Goal: Communication & Community: Answer question/provide support

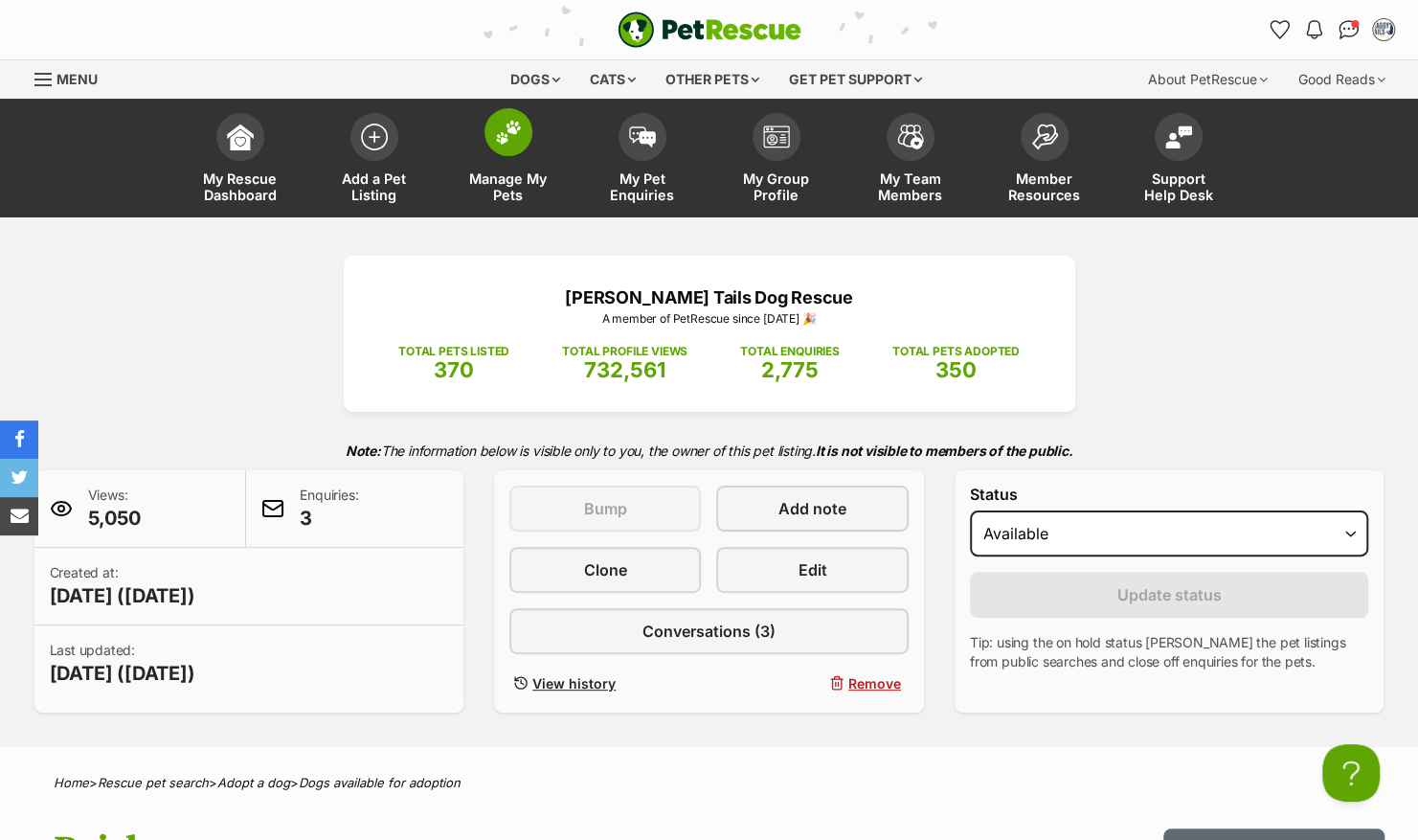
click at [536, 156] on link "Manage My Pets" at bounding box center [508, 160] width 134 height 114
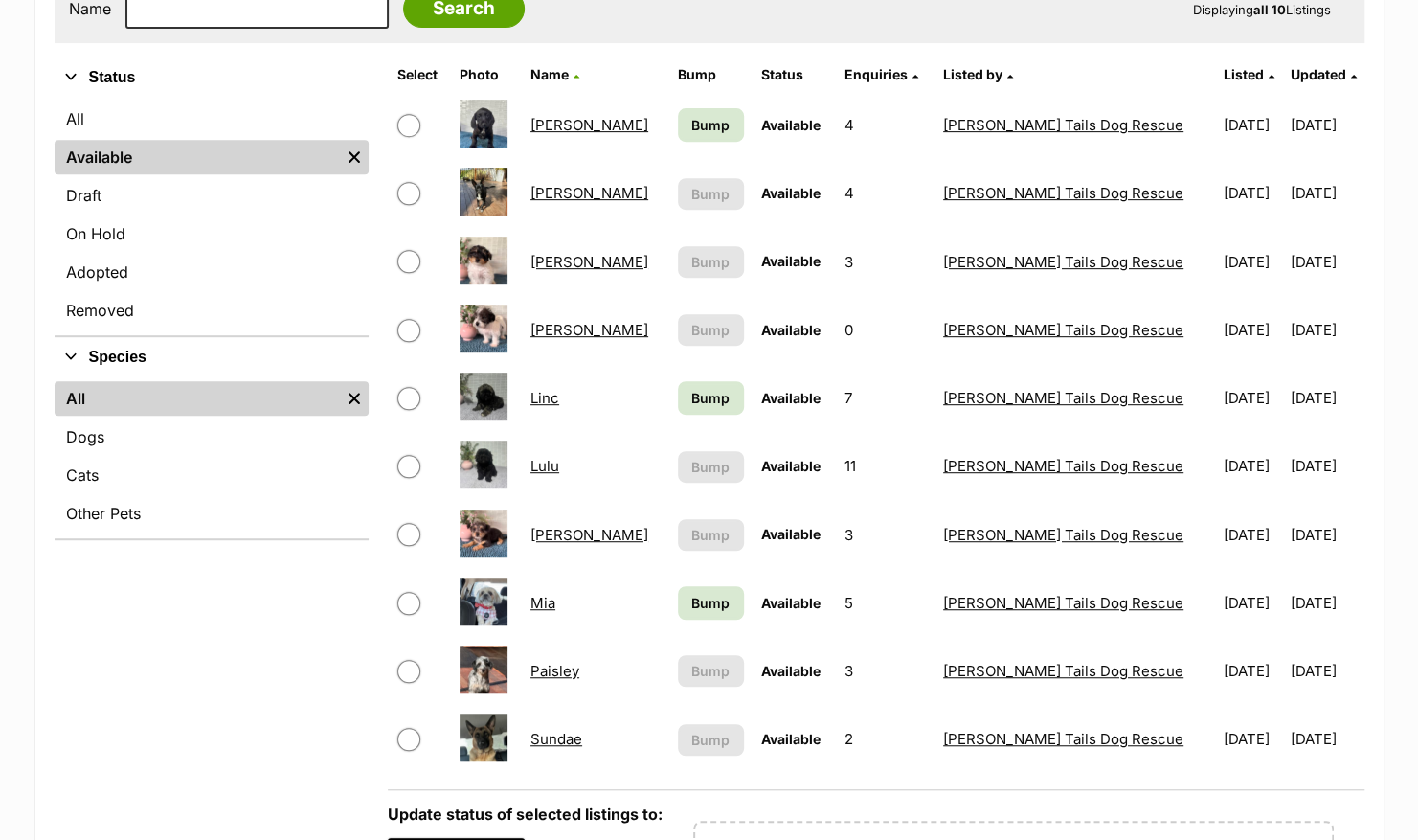
scroll to position [437, 0]
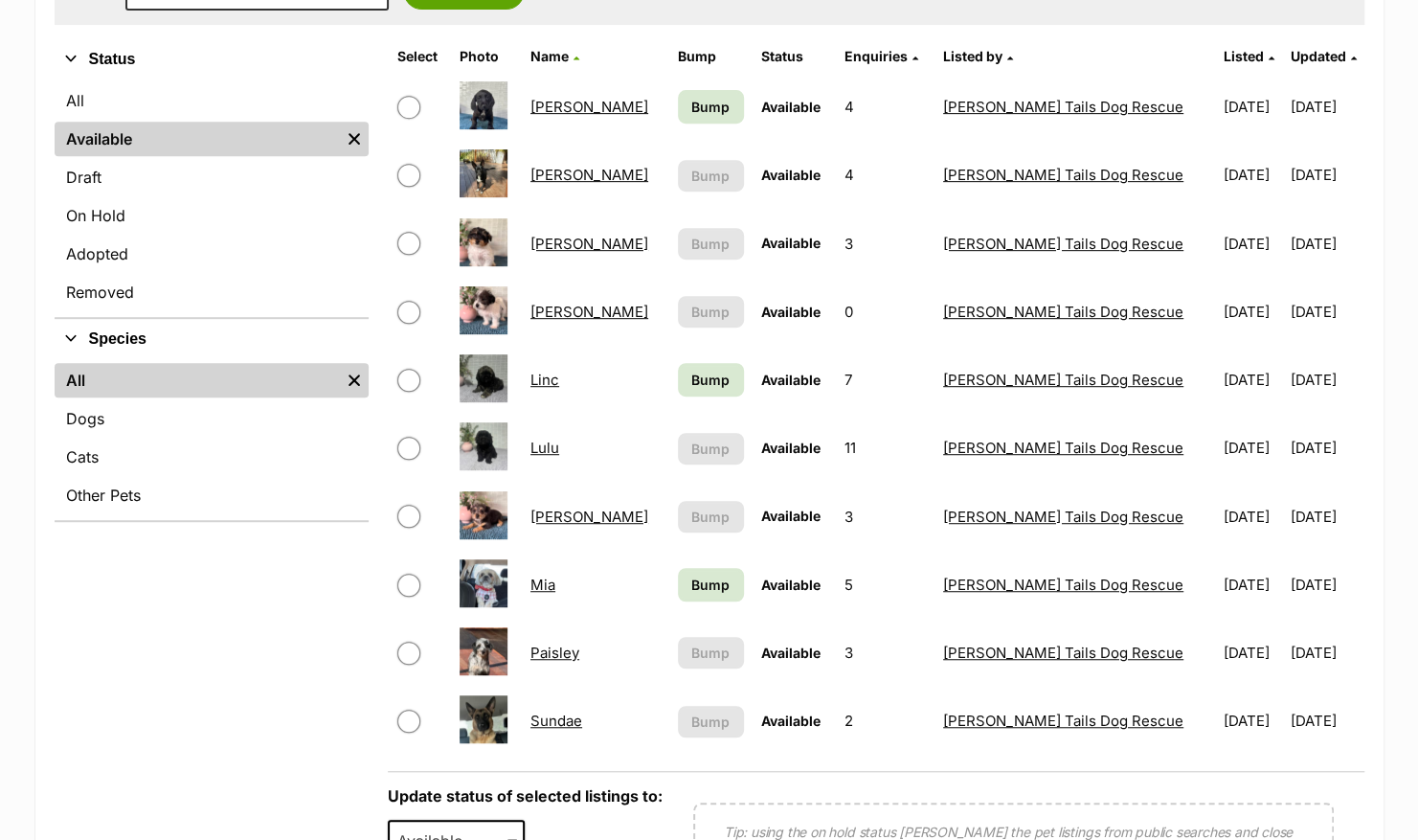
click at [577, 244] on link "Freddie" at bounding box center [589, 243] width 118 height 18
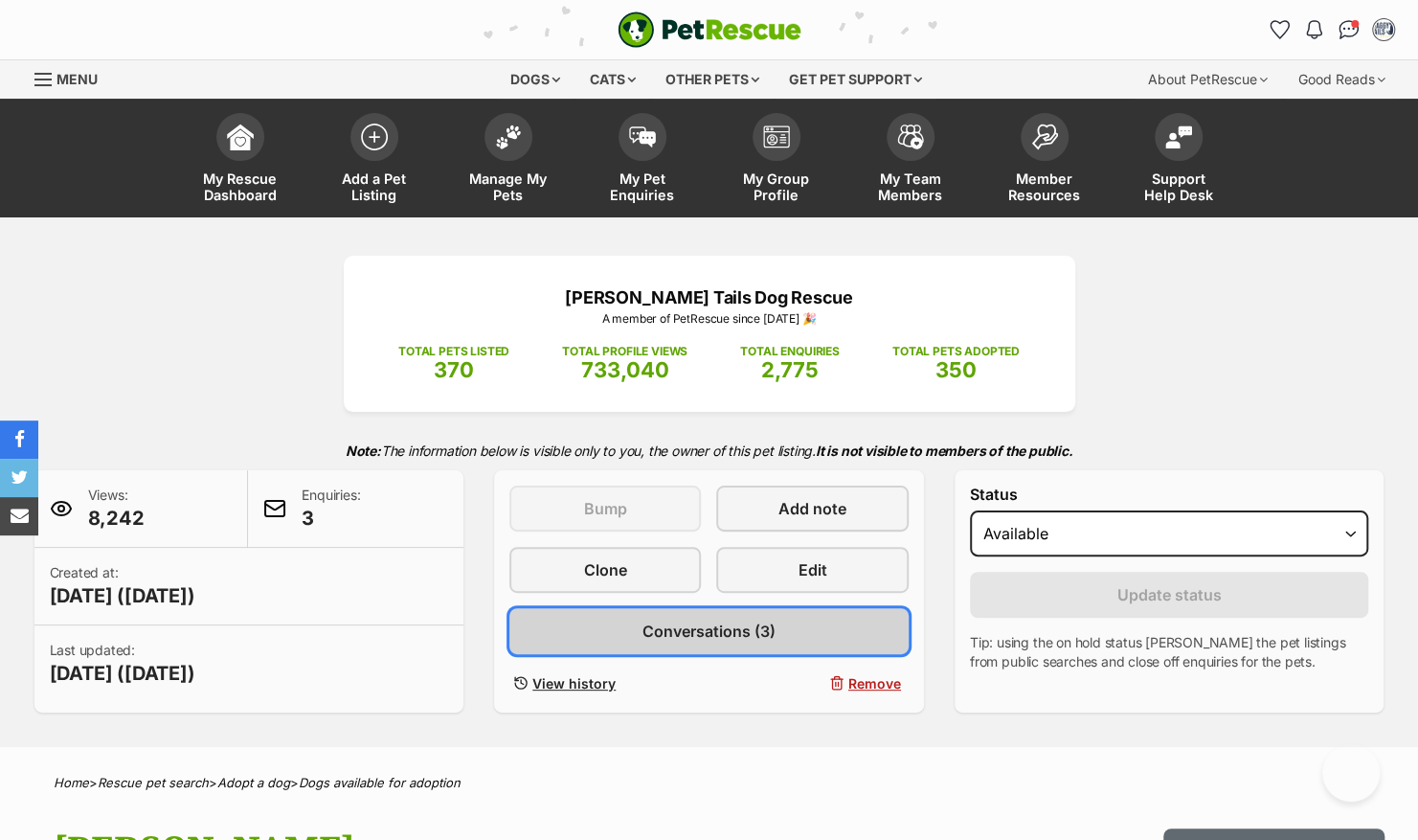
click at [731, 630] on span "Conversations (3)" at bounding box center [709, 630] width 134 height 23
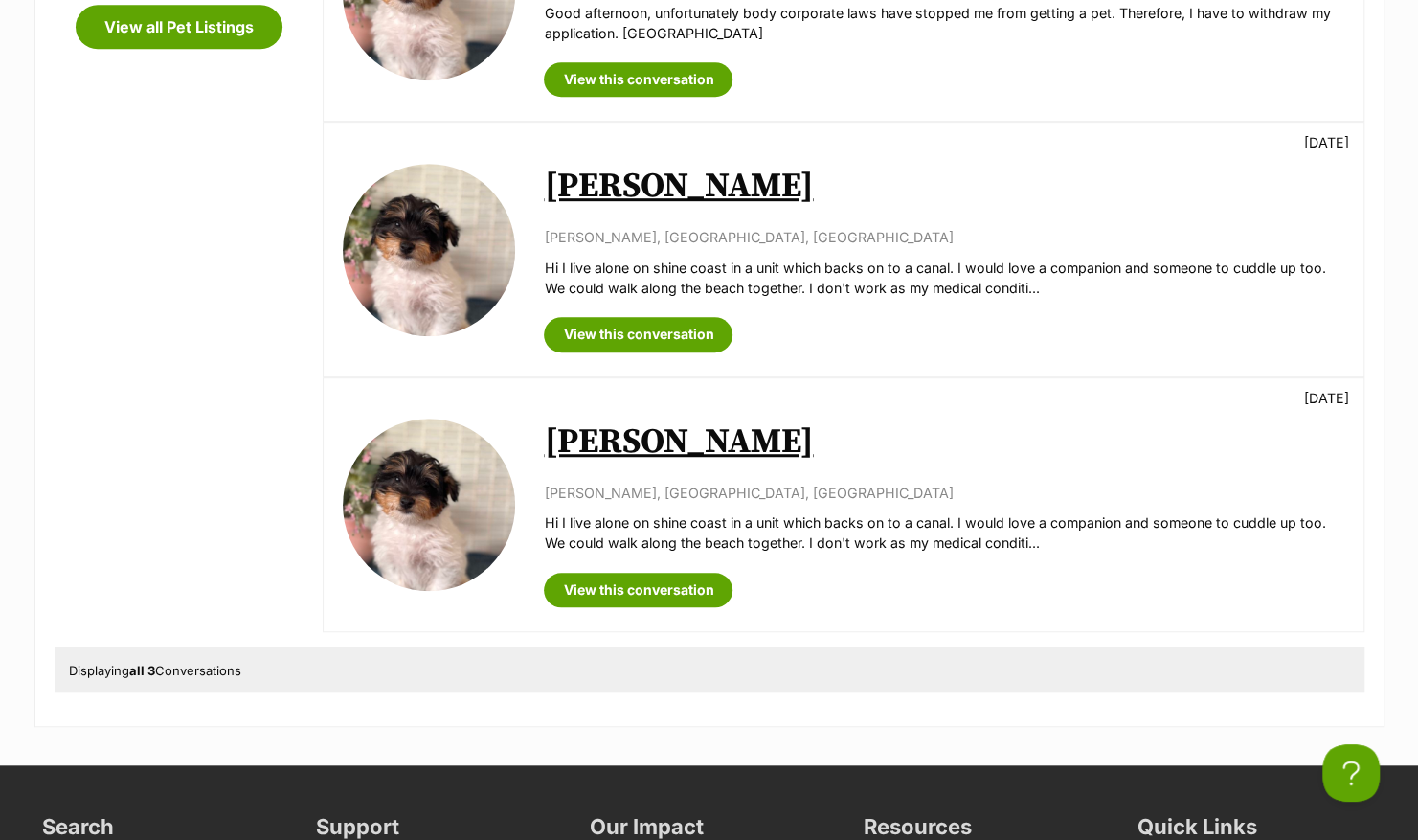
scroll to position [548, 0]
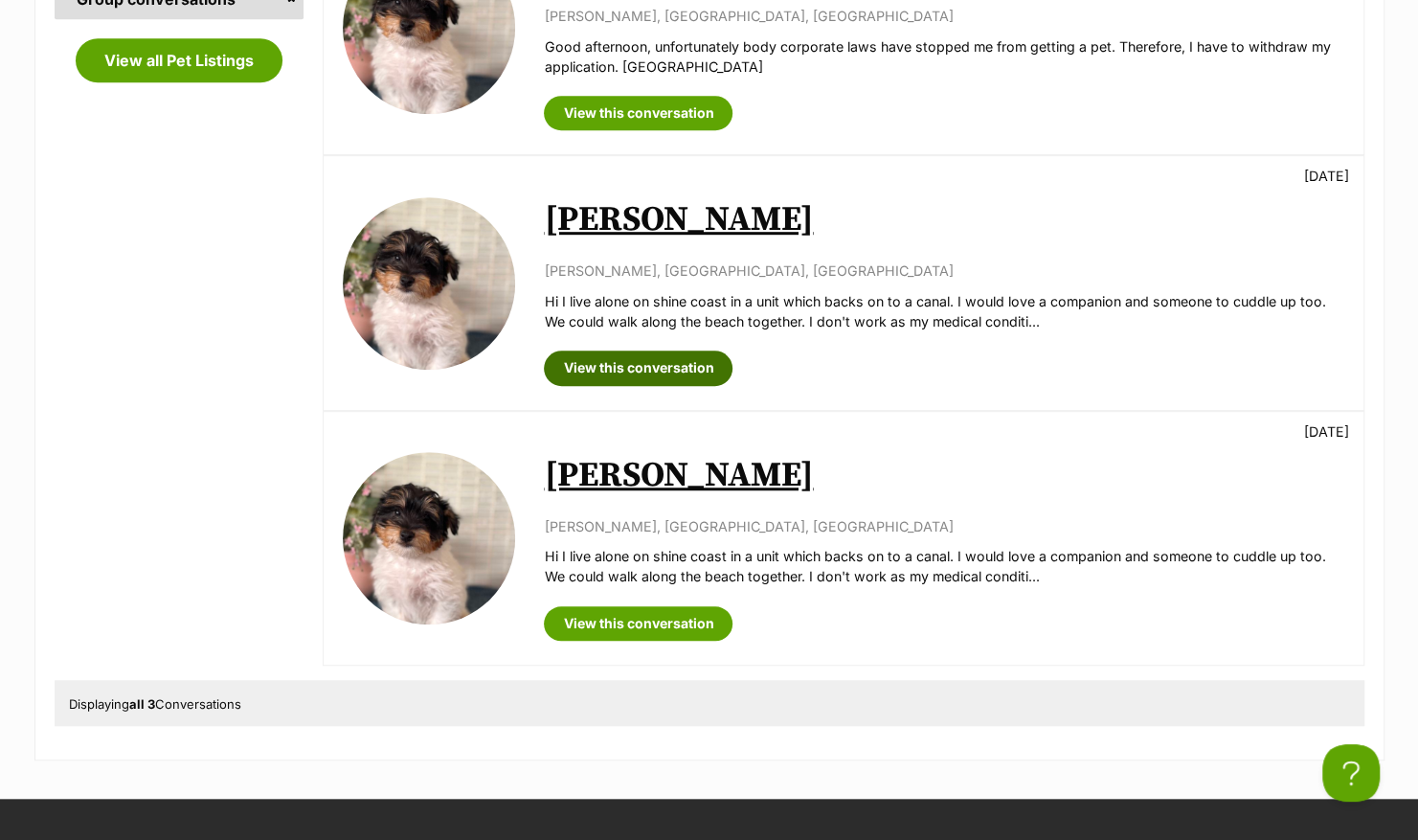
click at [645, 377] on link "View this conversation" at bounding box center [638, 367] width 189 height 35
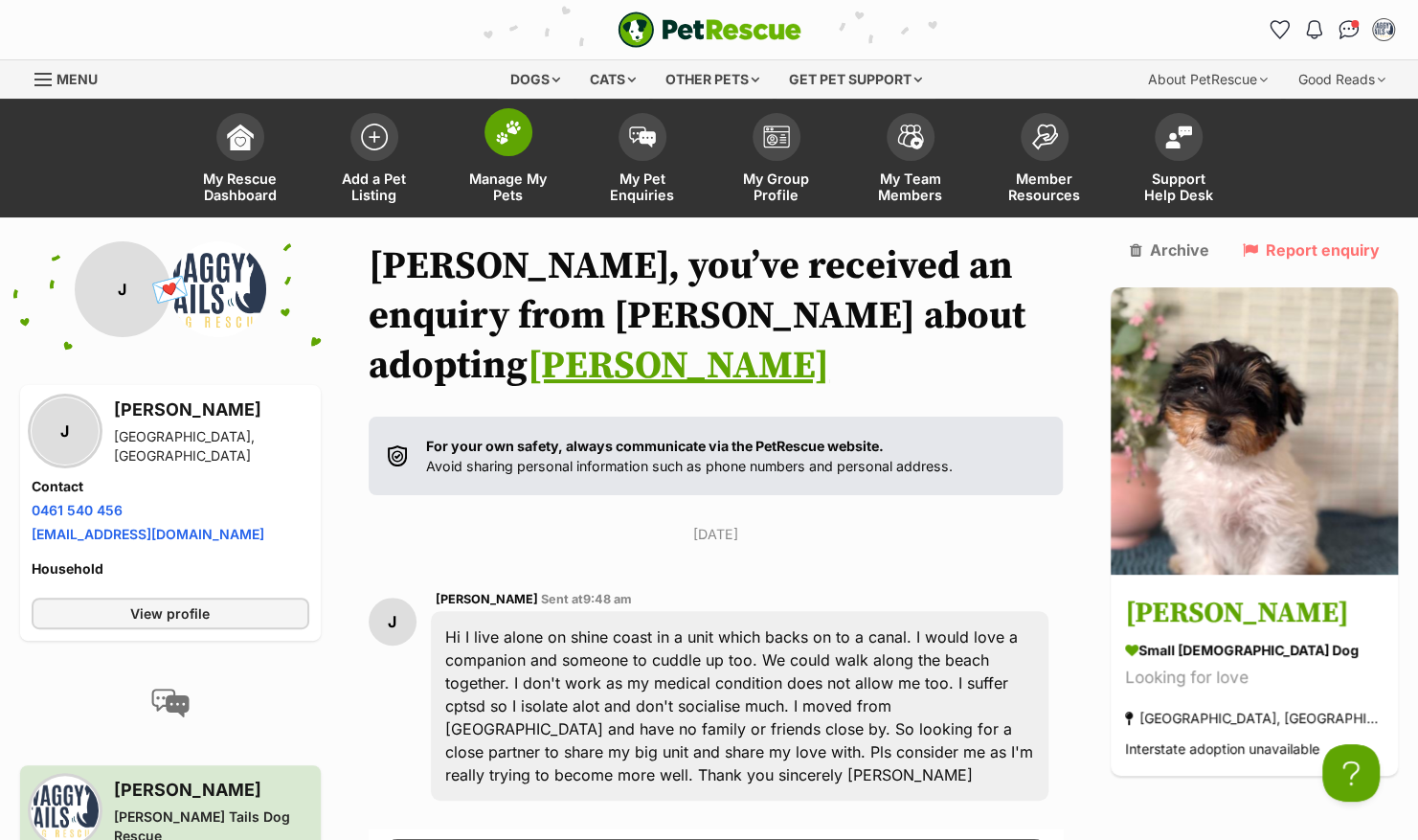
click at [505, 147] on span at bounding box center [509, 132] width 47 height 47
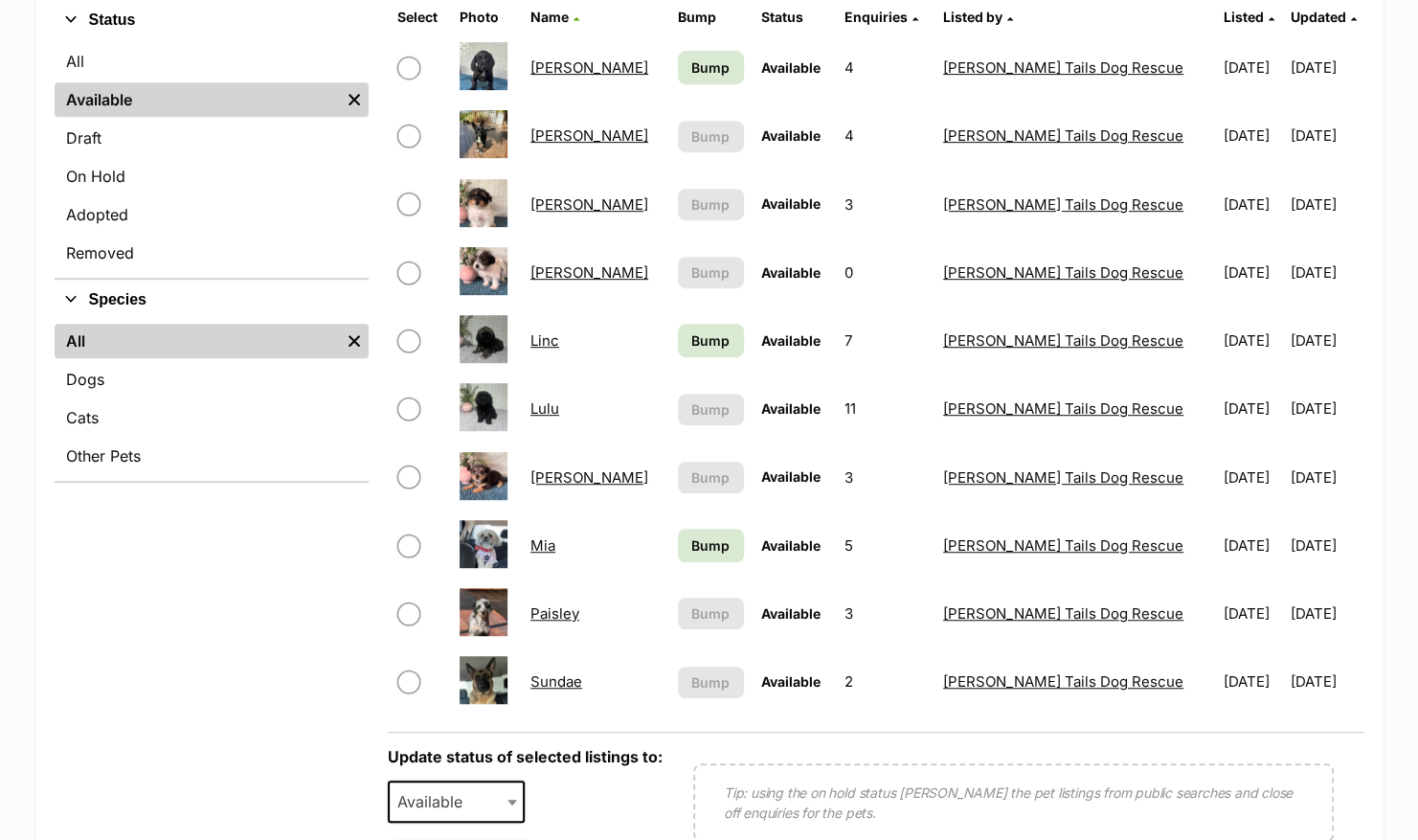
scroll to position [492, 0]
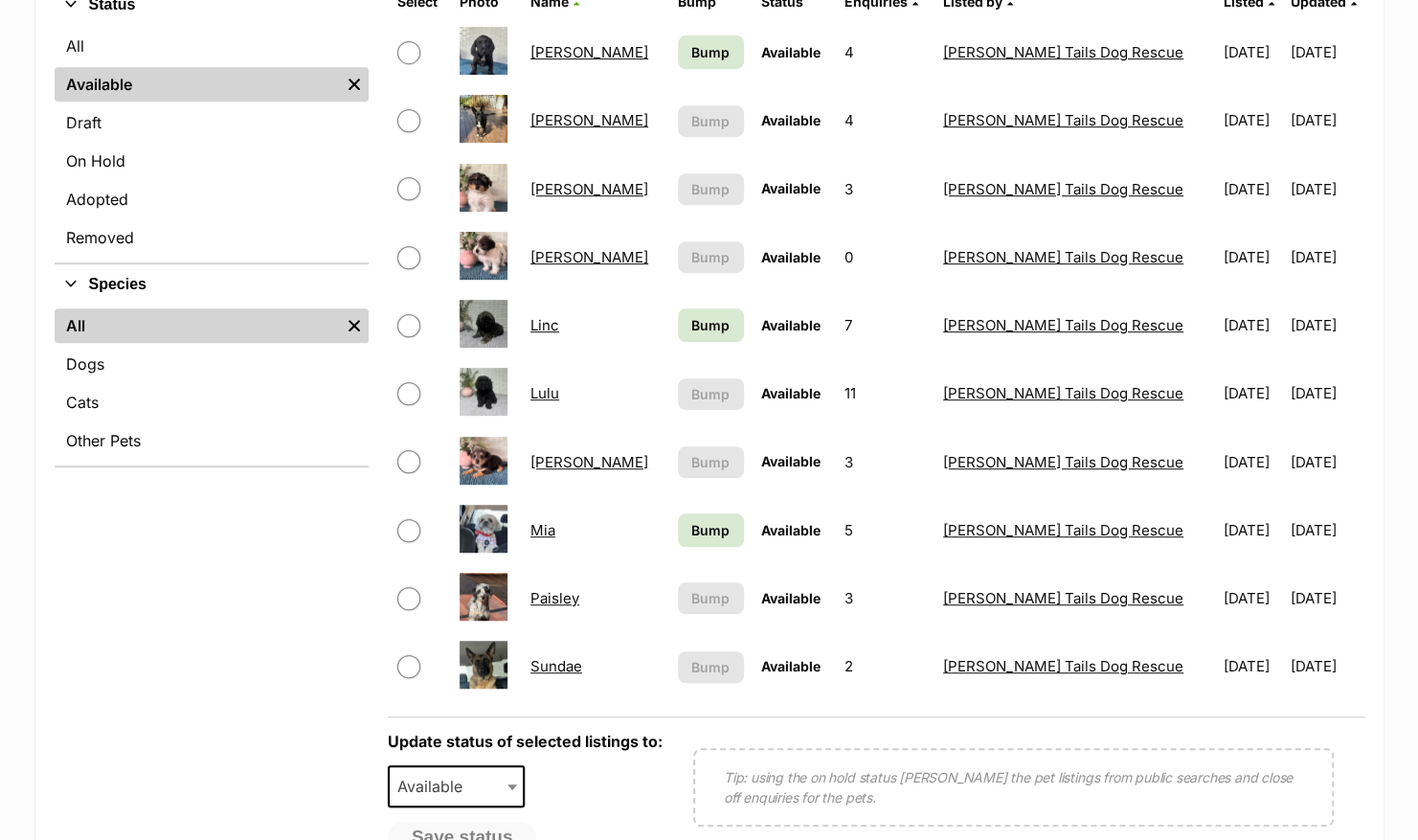
click at [559, 397] on link "Lulu" at bounding box center [544, 393] width 29 height 18
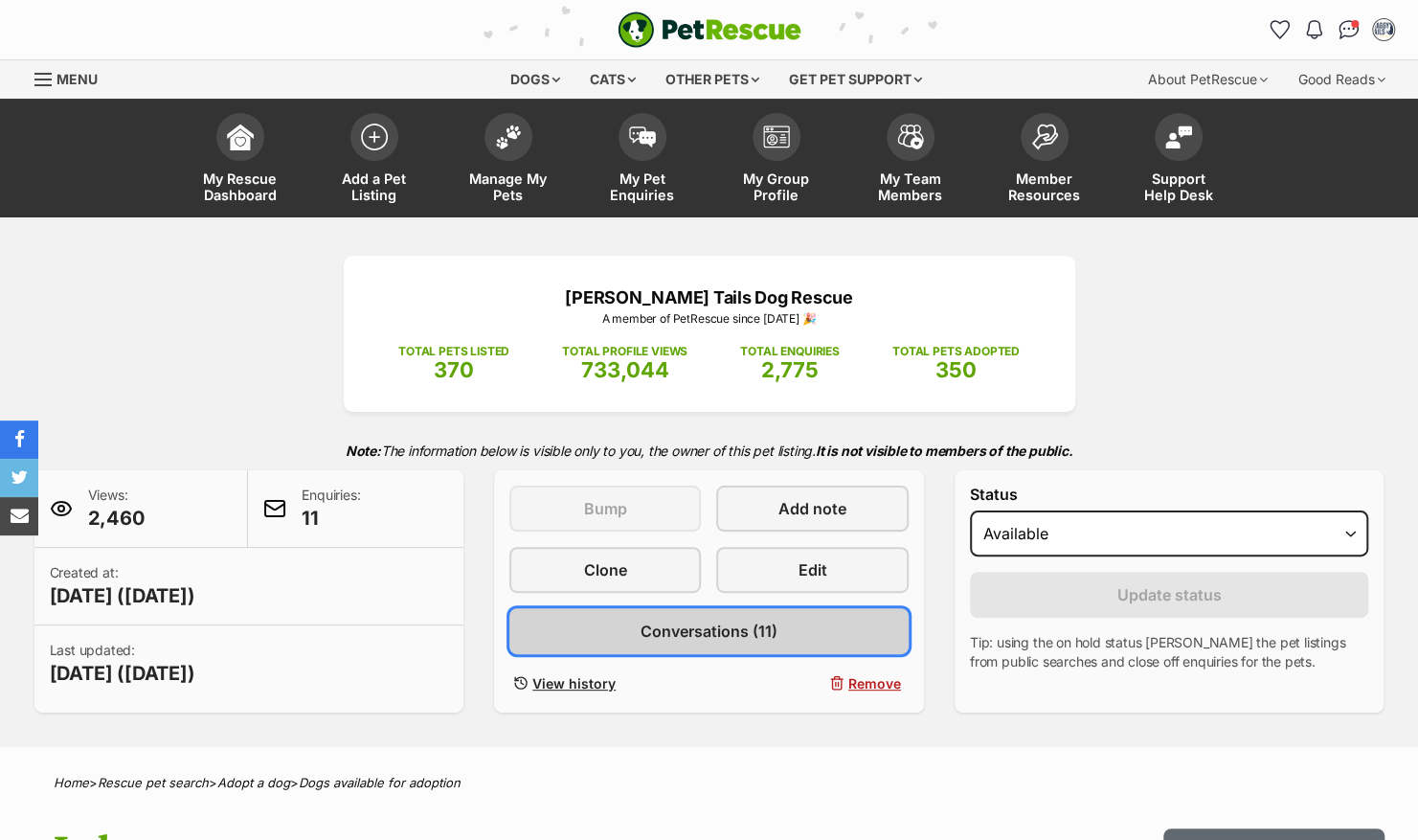
click at [742, 630] on span "Conversations (11)" at bounding box center [709, 630] width 137 height 23
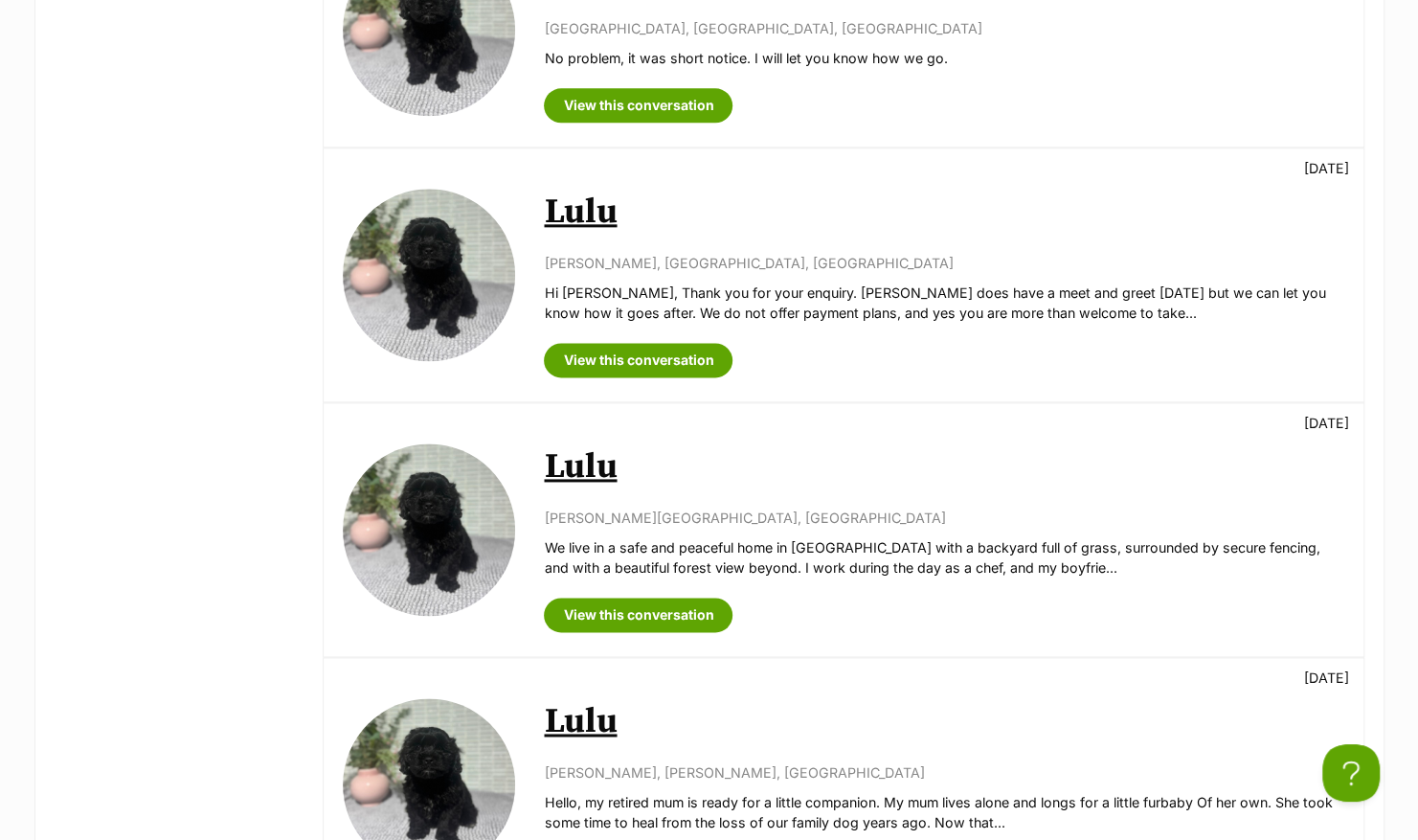
scroll to position [1319, 0]
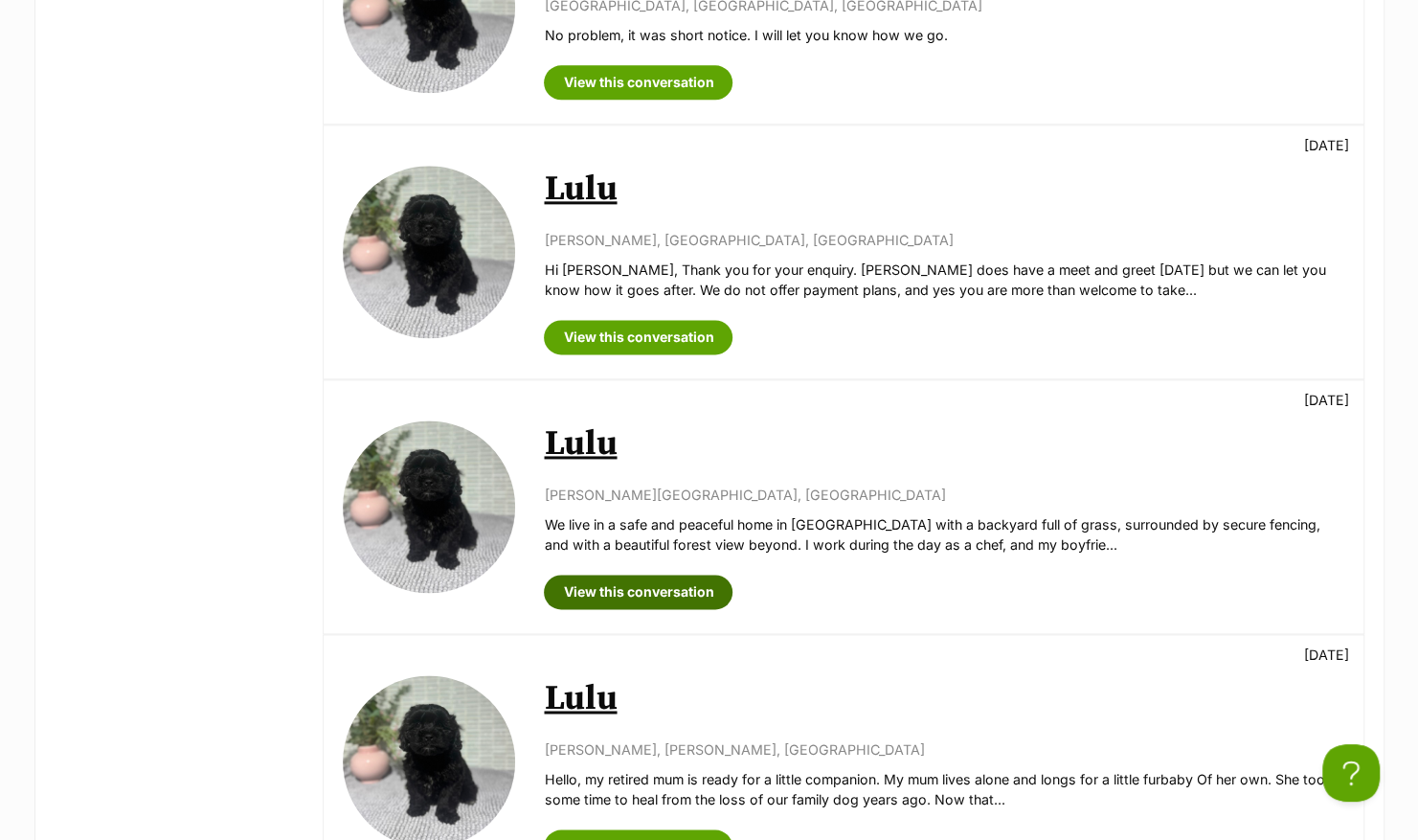
click at [628, 587] on link "View this conversation" at bounding box center [638, 592] width 189 height 35
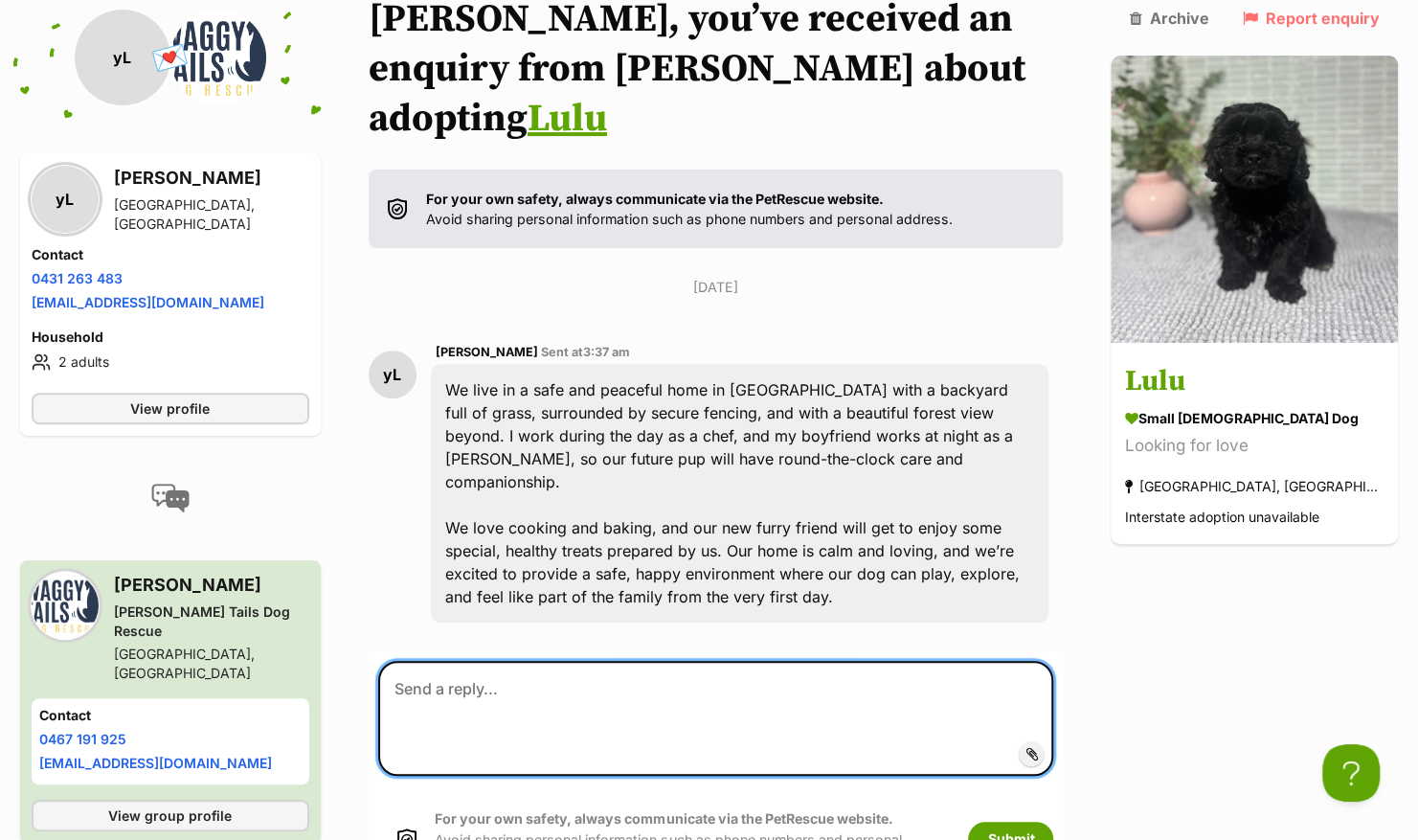
click at [662, 661] on textarea at bounding box center [715, 718] width 676 height 115
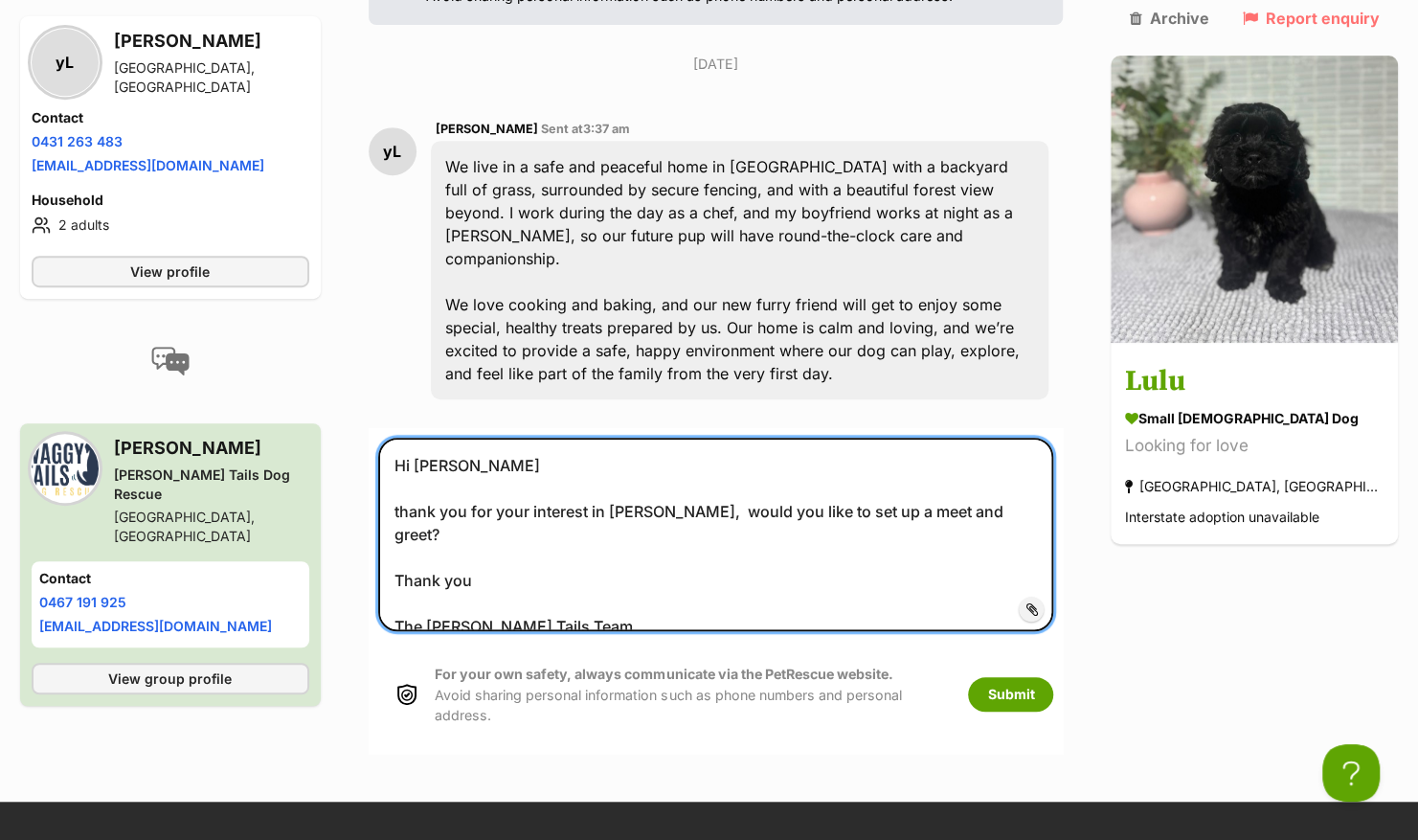
scroll to position [472, 0]
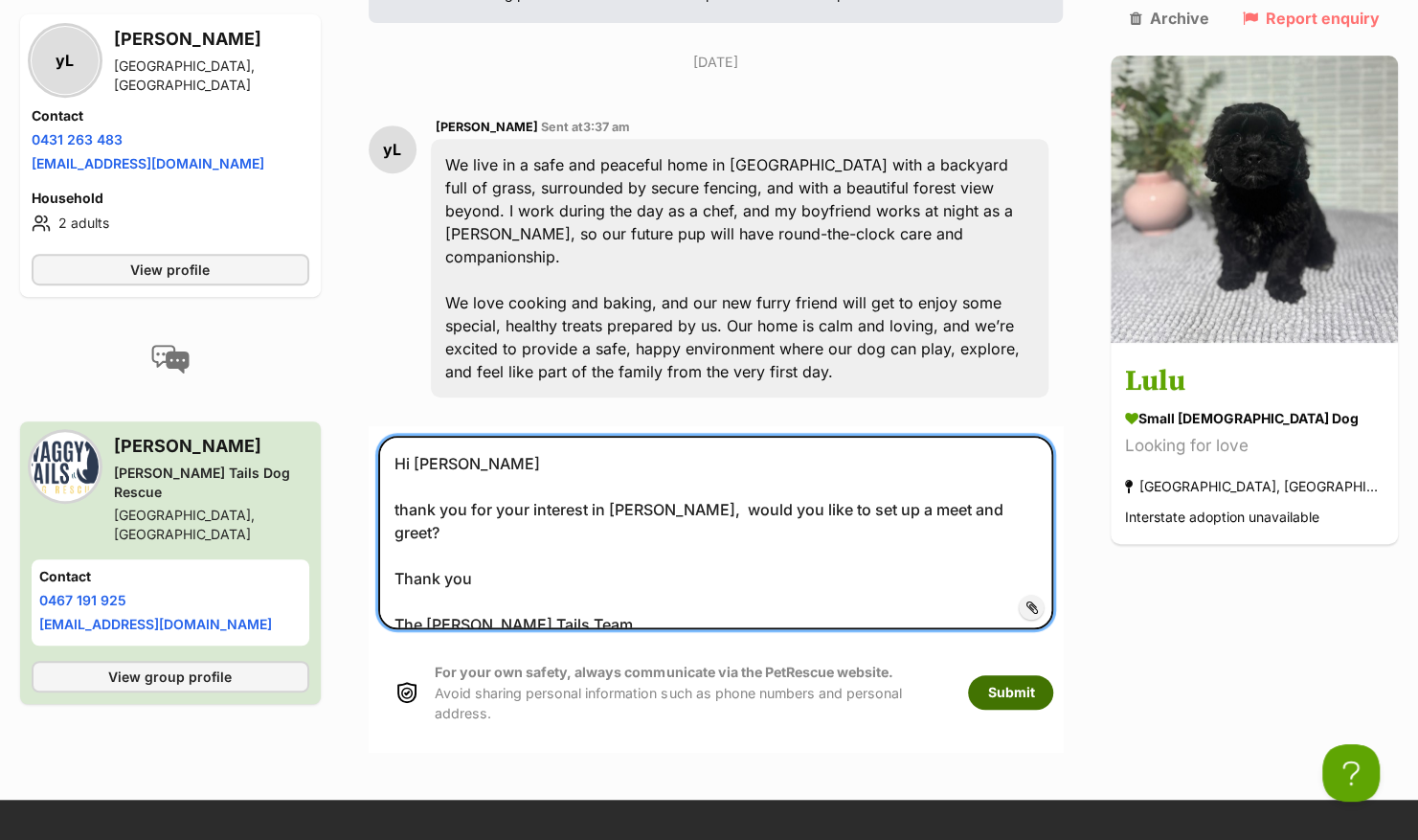
type textarea "Hi Yaejoo thank you for your interest in Lulu, would you like to set up a meet …"
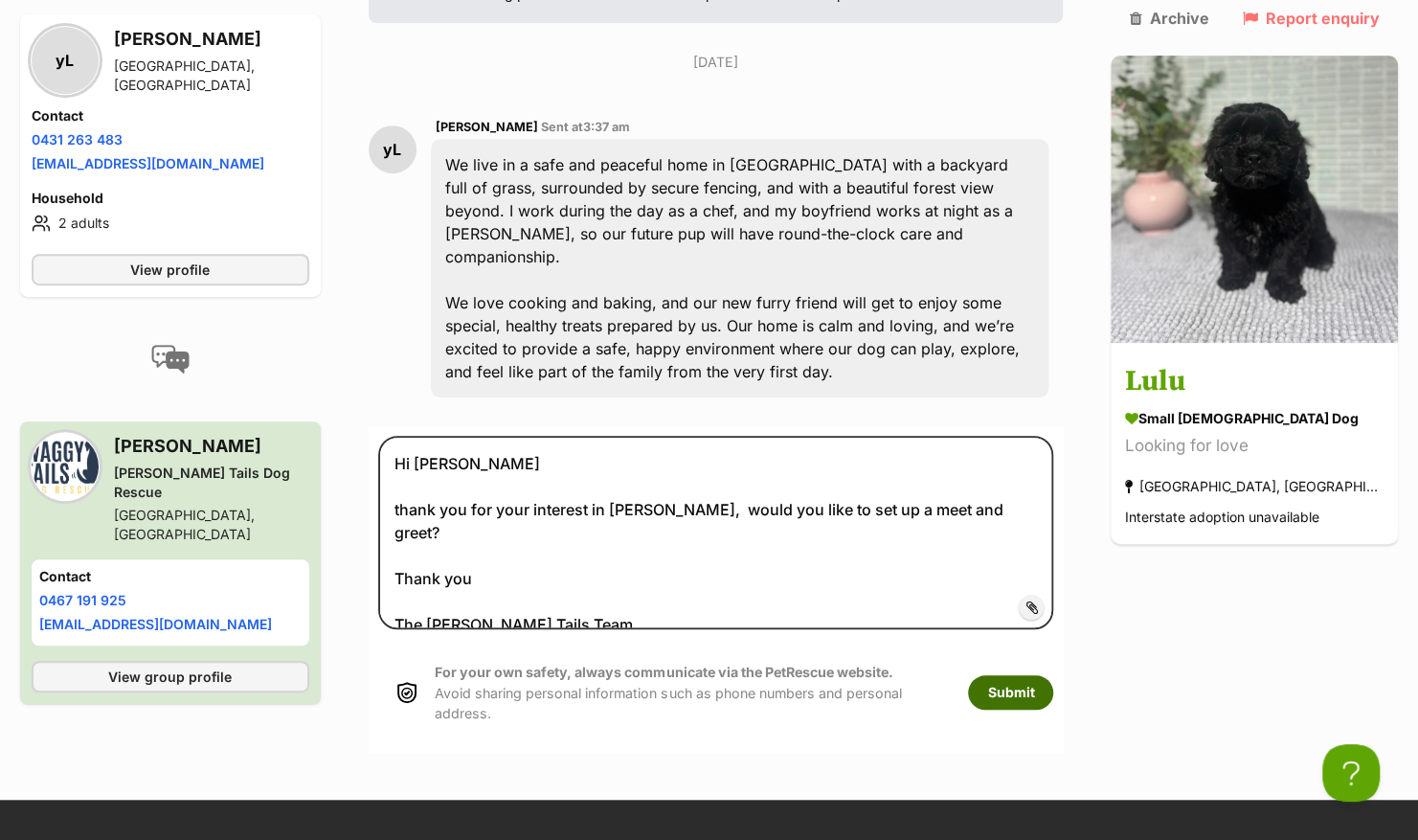
click at [1053, 675] on button "Submit" at bounding box center [1010, 692] width 85 height 35
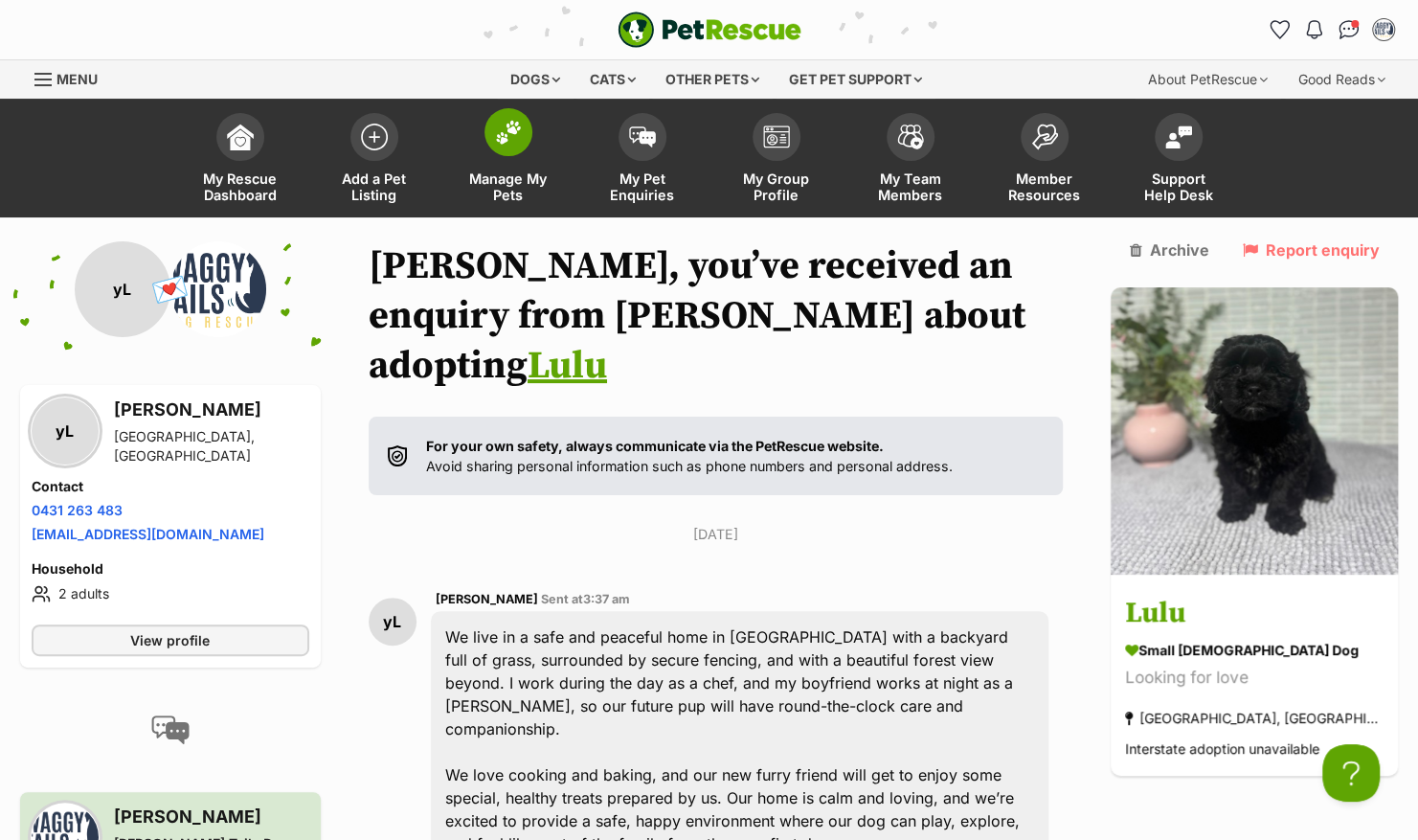
click at [504, 145] on span at bounding box center [509, 132] width 47 height 47
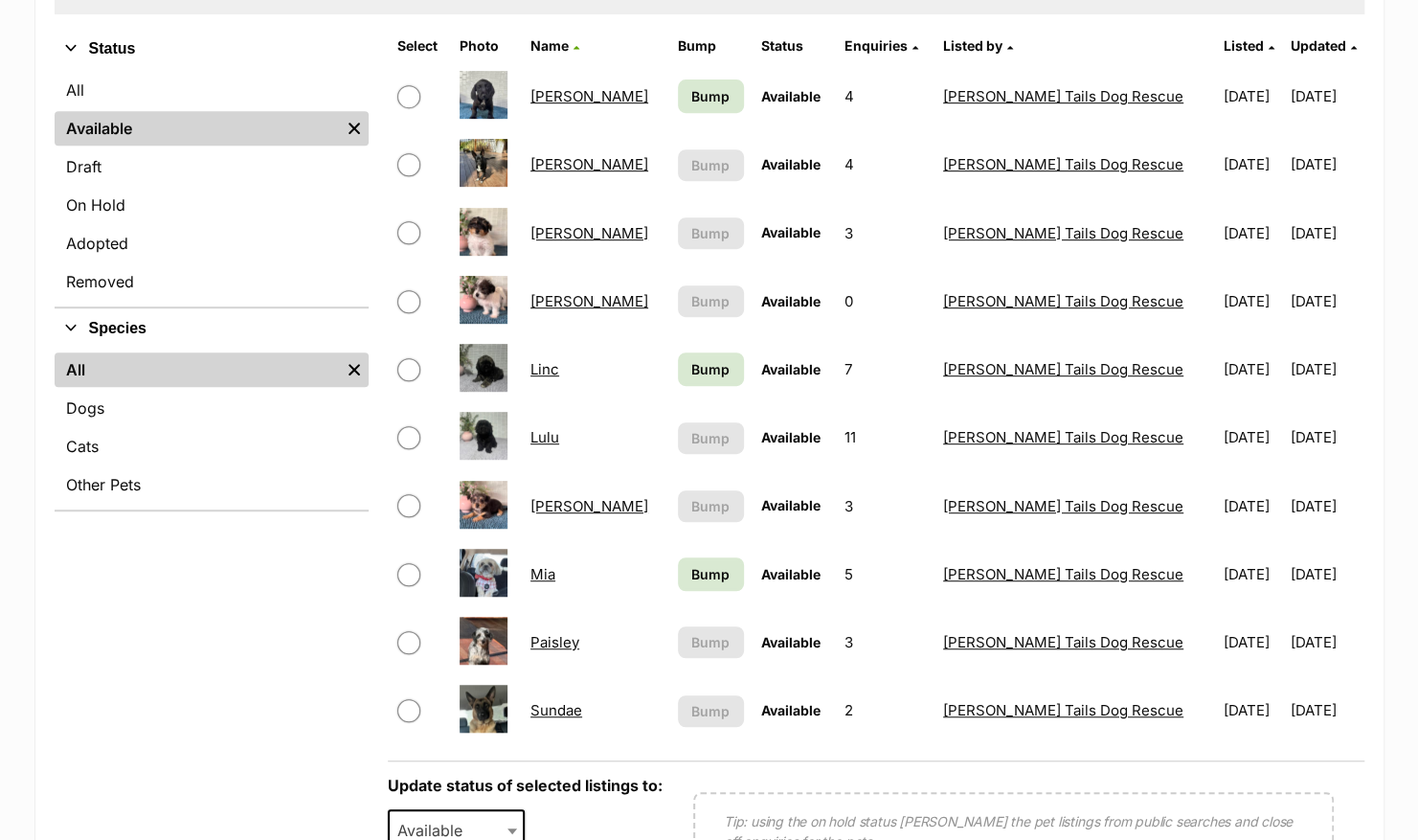
scroll to position [428, 0]
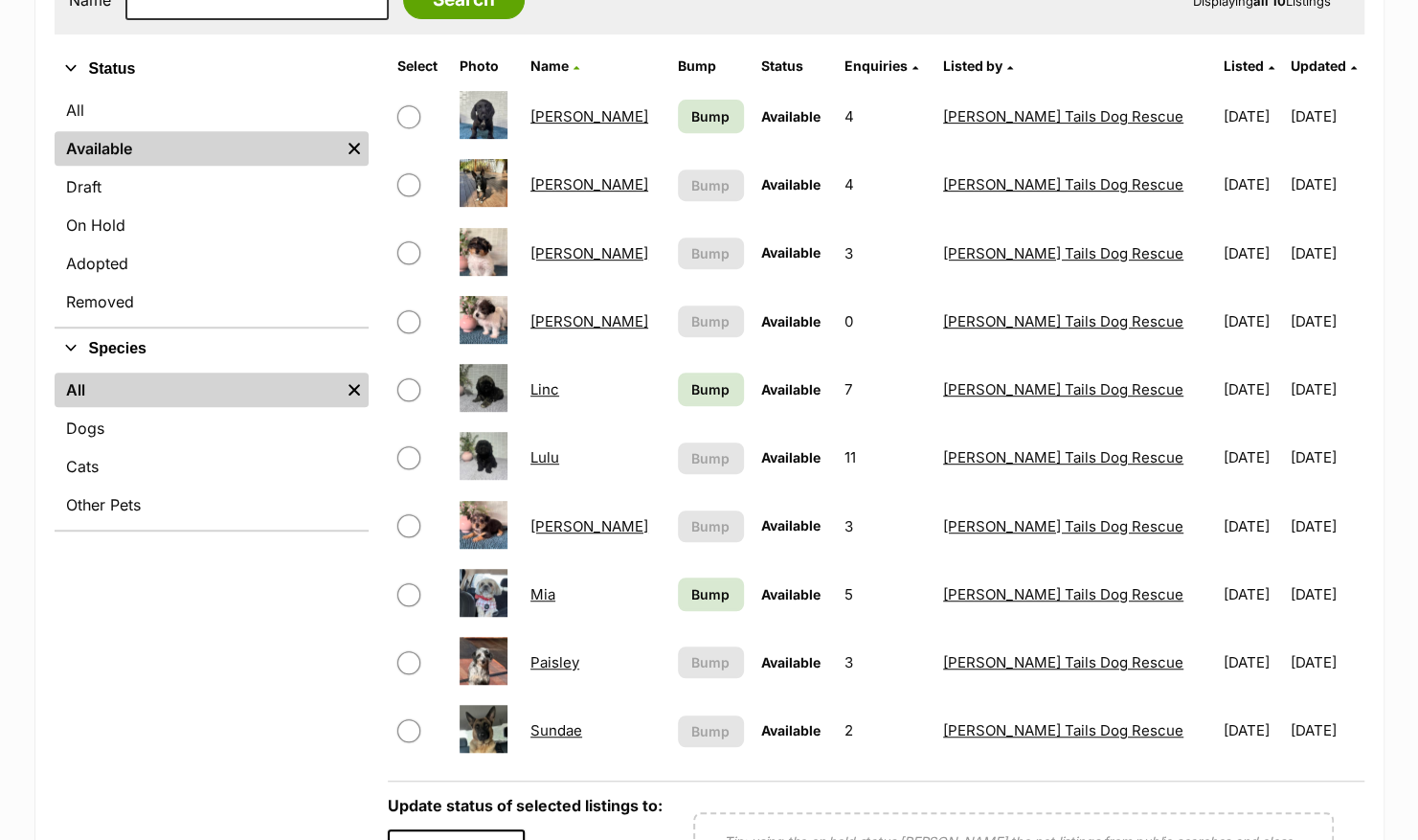
click at [569, 255] on link "[PERSON_NAME]" at bounding box center [589, 253] width 118 height 18
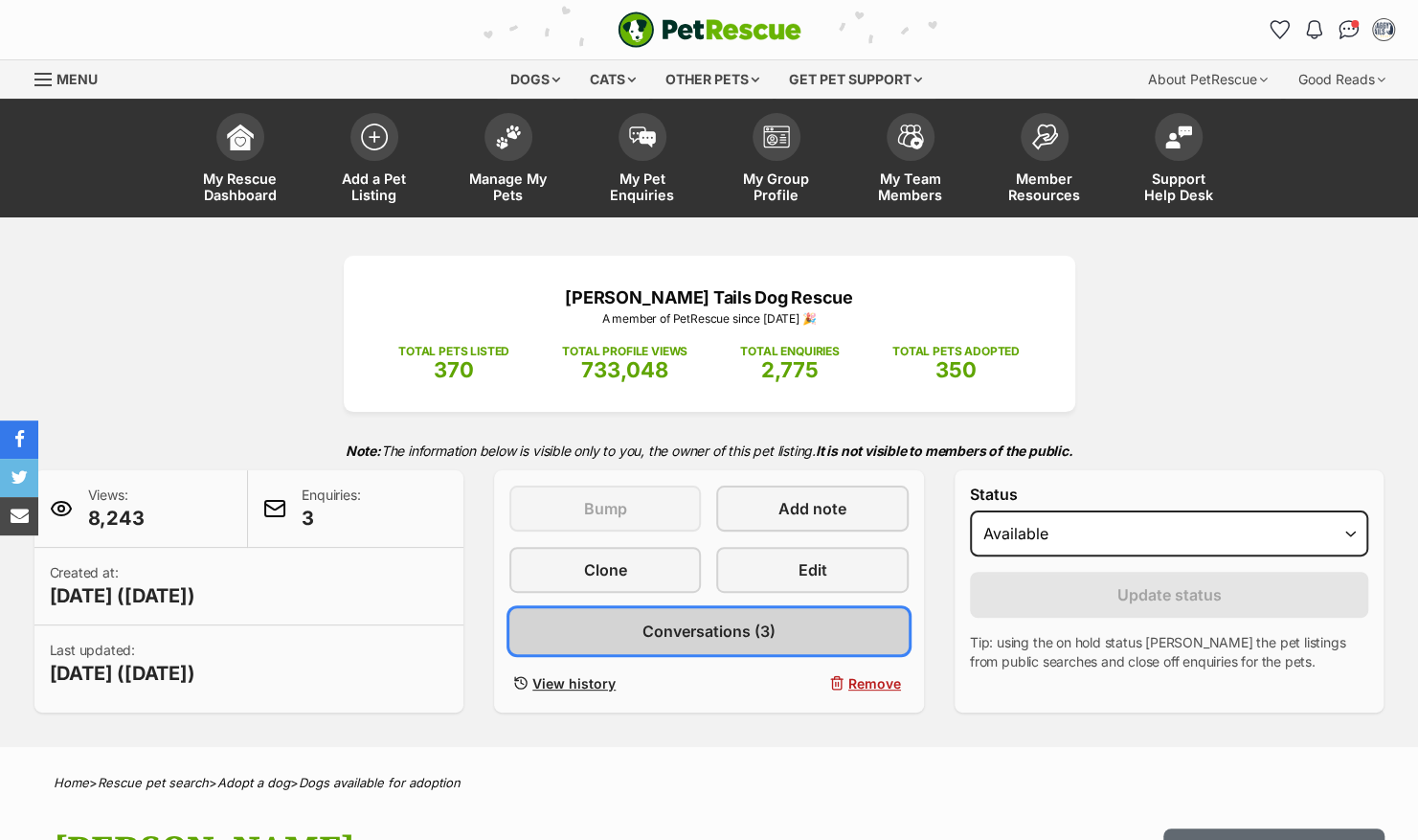
click at [739, 642] on link "Conversations (3)" at bounding box center [709, 630] width 400 height 46
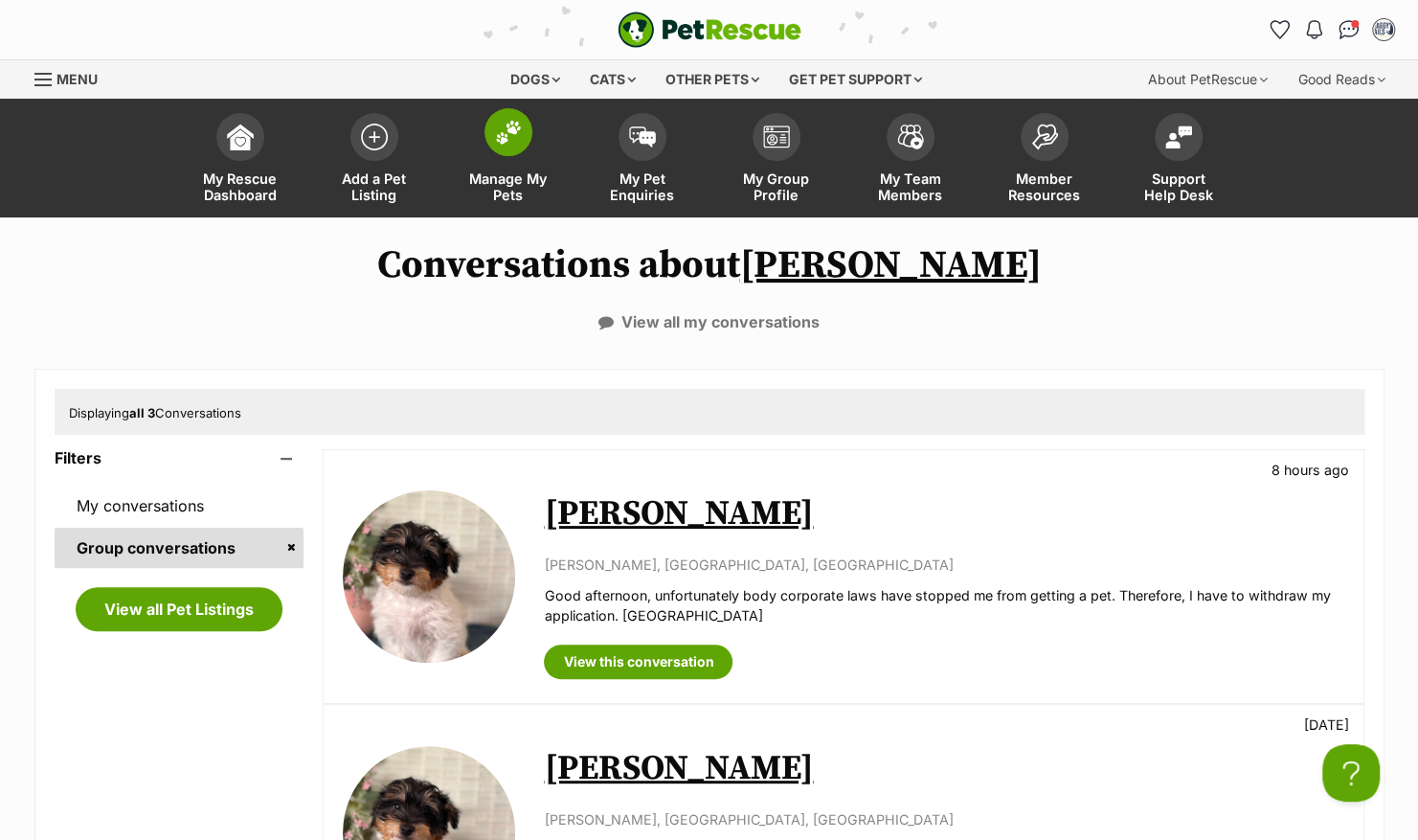
click at [509, 140] on img at bounding box center [508, 132] width 27 height 25
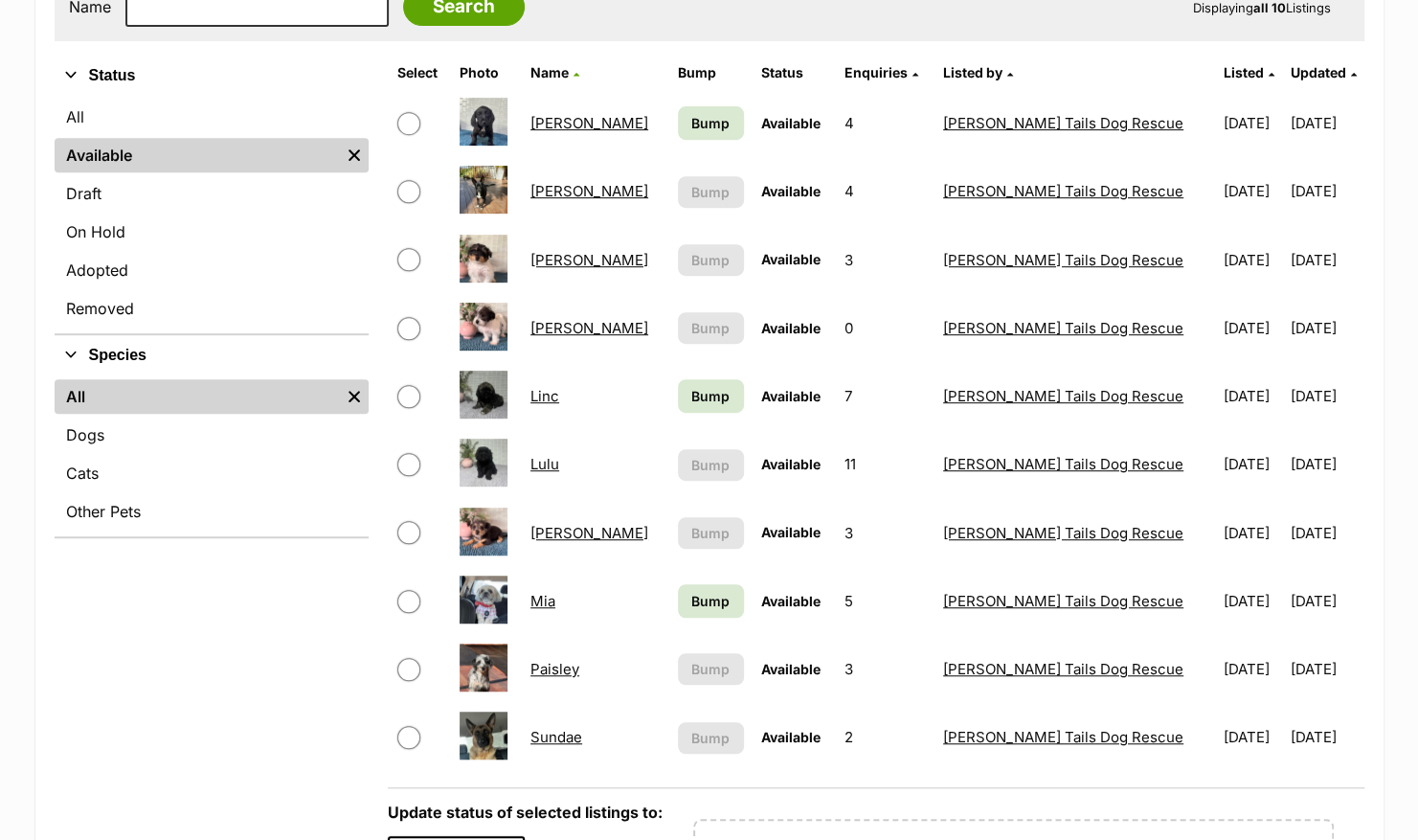
scroll to position [459, 0]
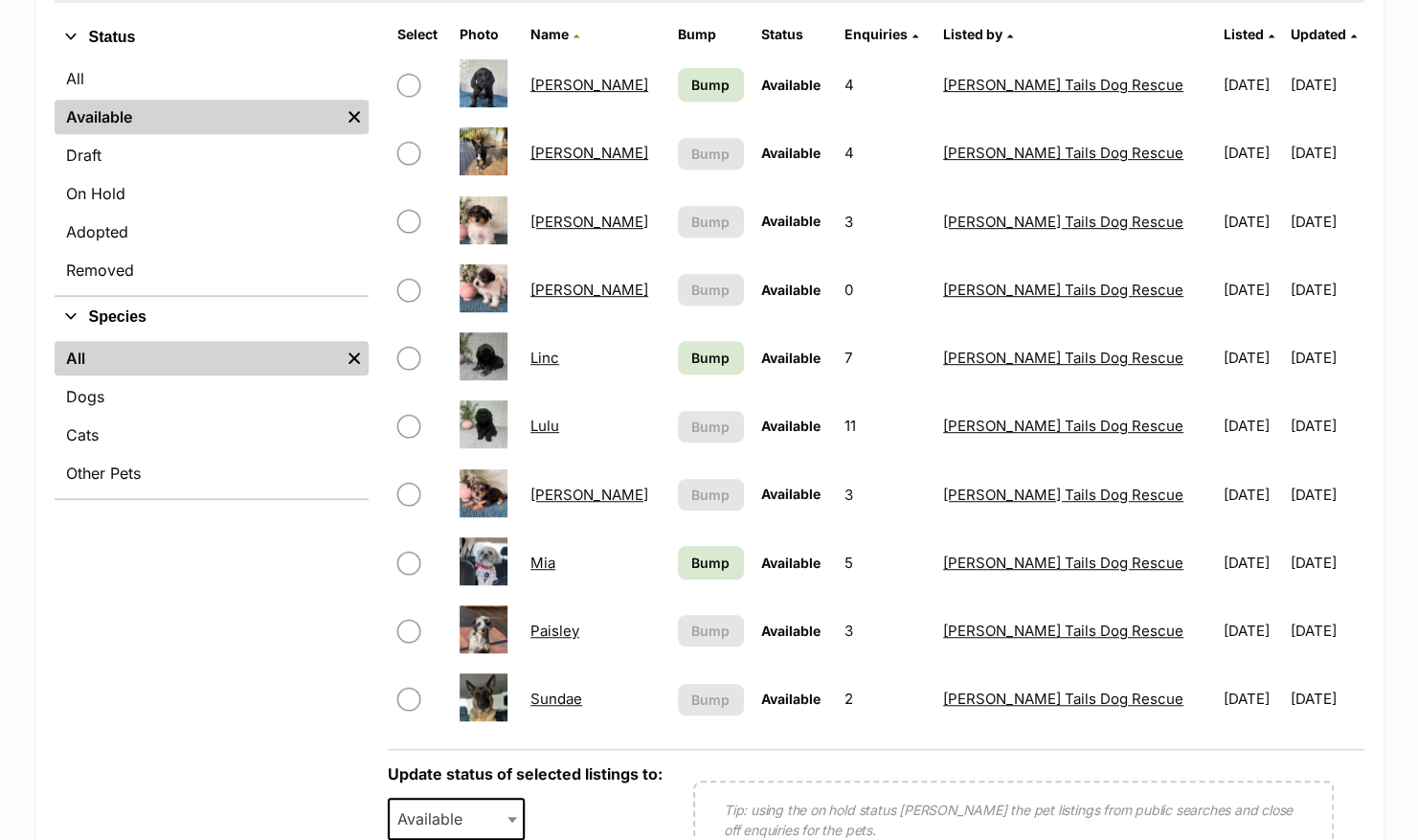
click at [580, 152] on link "[PERSON_NAME]" at bounding box center [589, 152] width 118 height 18
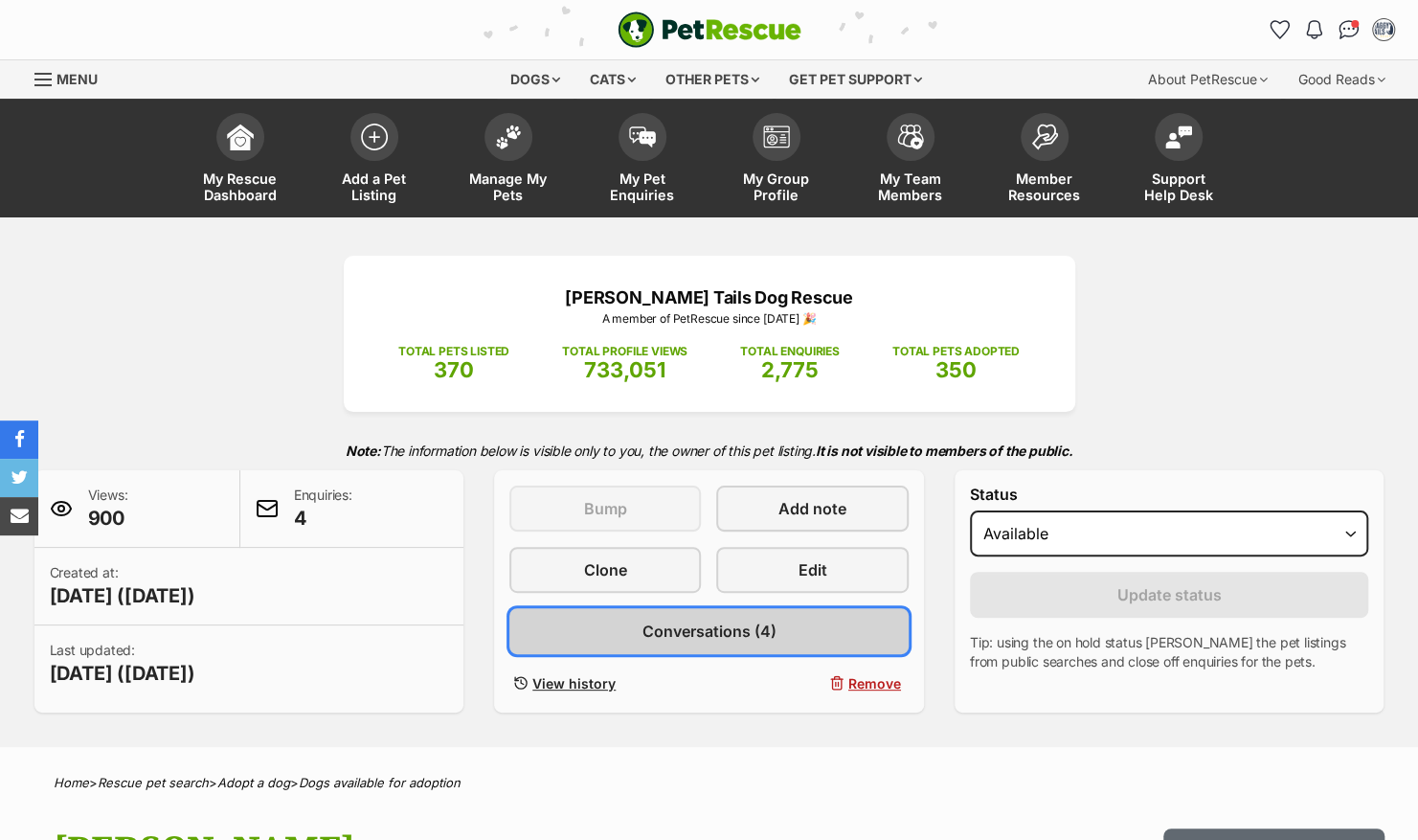
click at [699, 629] on span "Conversations (4)" at bounding box center [708, 630] width 134 height 23
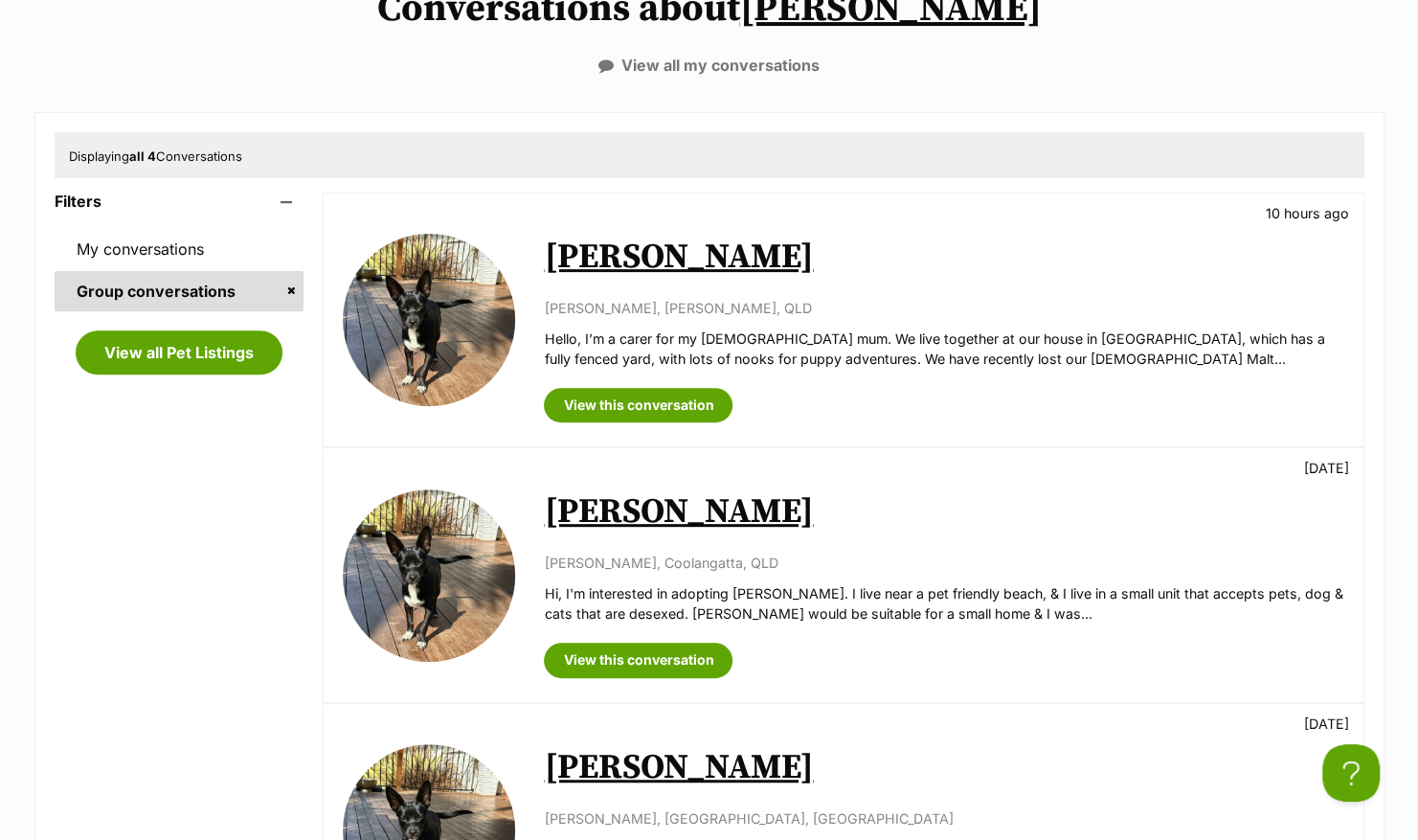
scroll to position [268, 0]
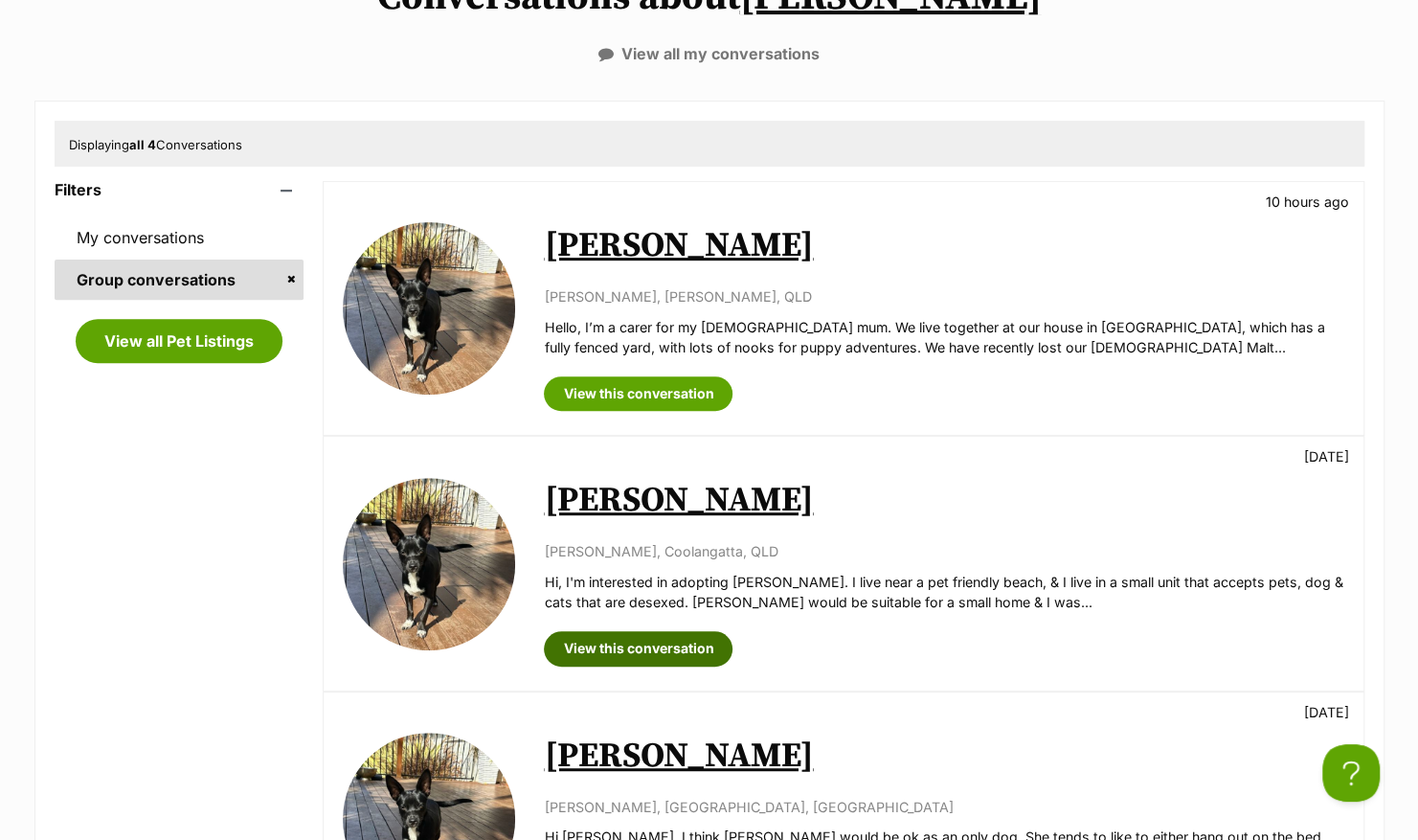
click at [705, 636] on link "View this conversation" at bounding box center [638, 648] width 189 height 35
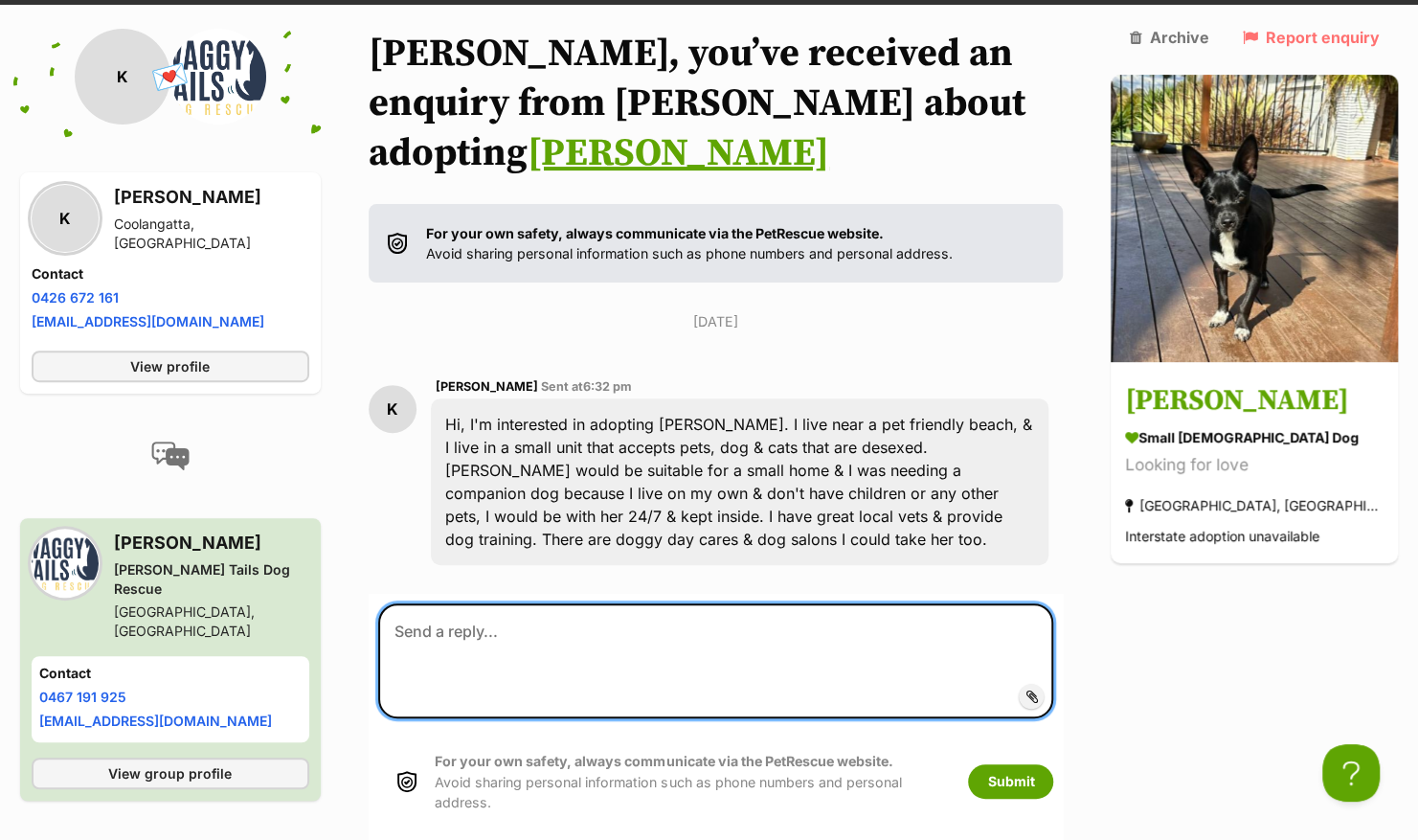
click at [775, 604] on textarea at bounding box center [715, 661] width 676 height 115
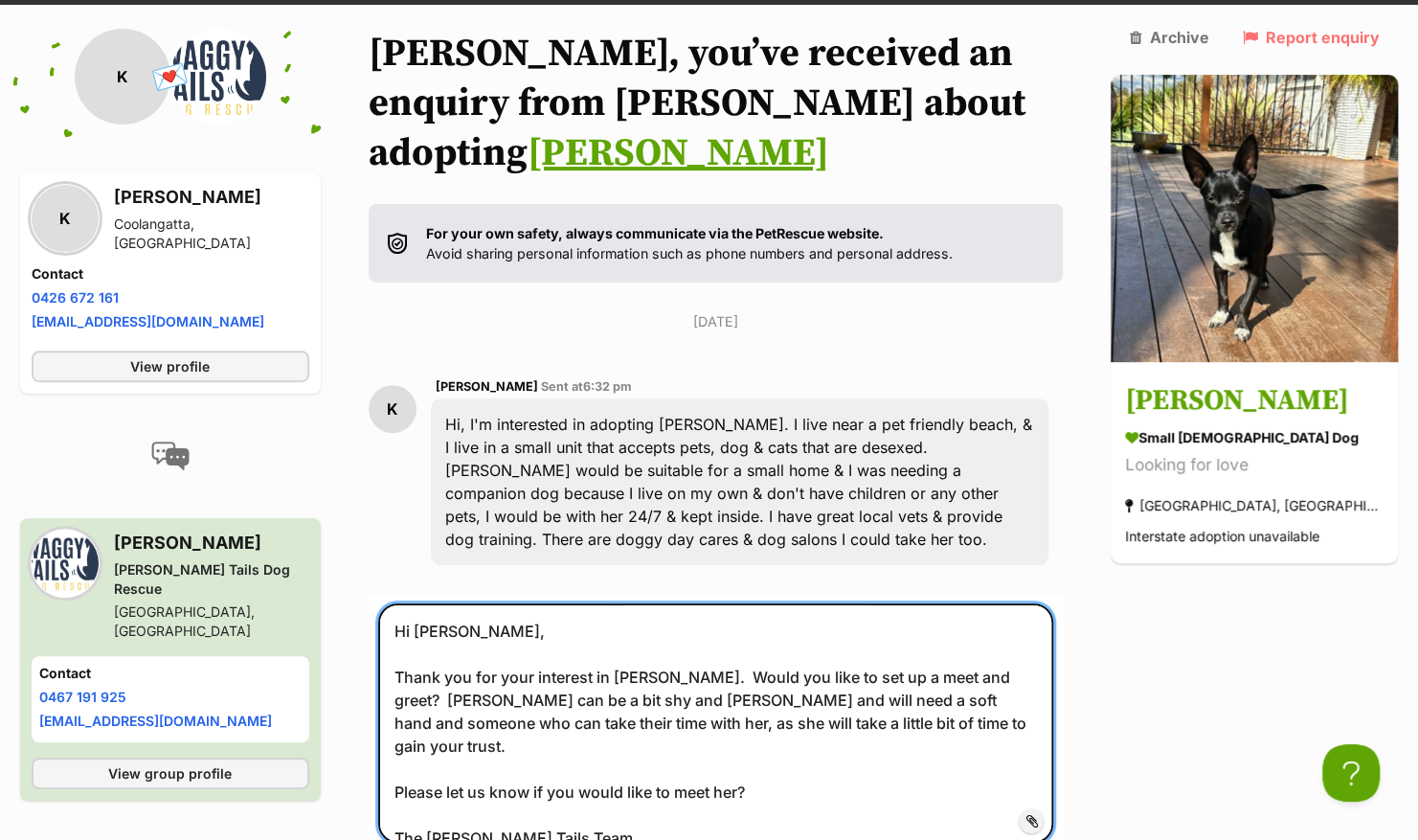
scroll to position [428, 0]
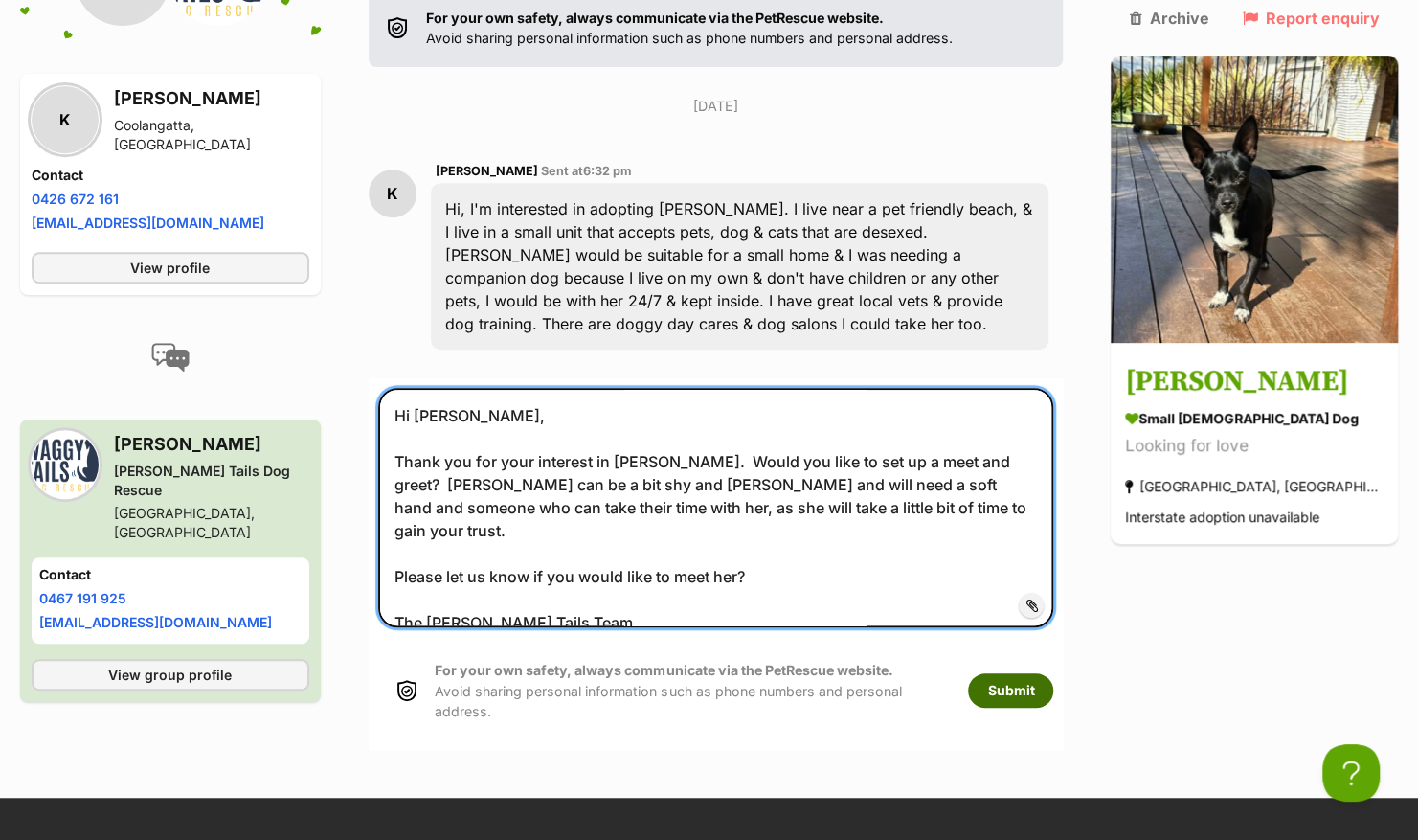
type textarea "Hi Kim, Thank you for your interest in Frankie. Would you like to set up a meet…"
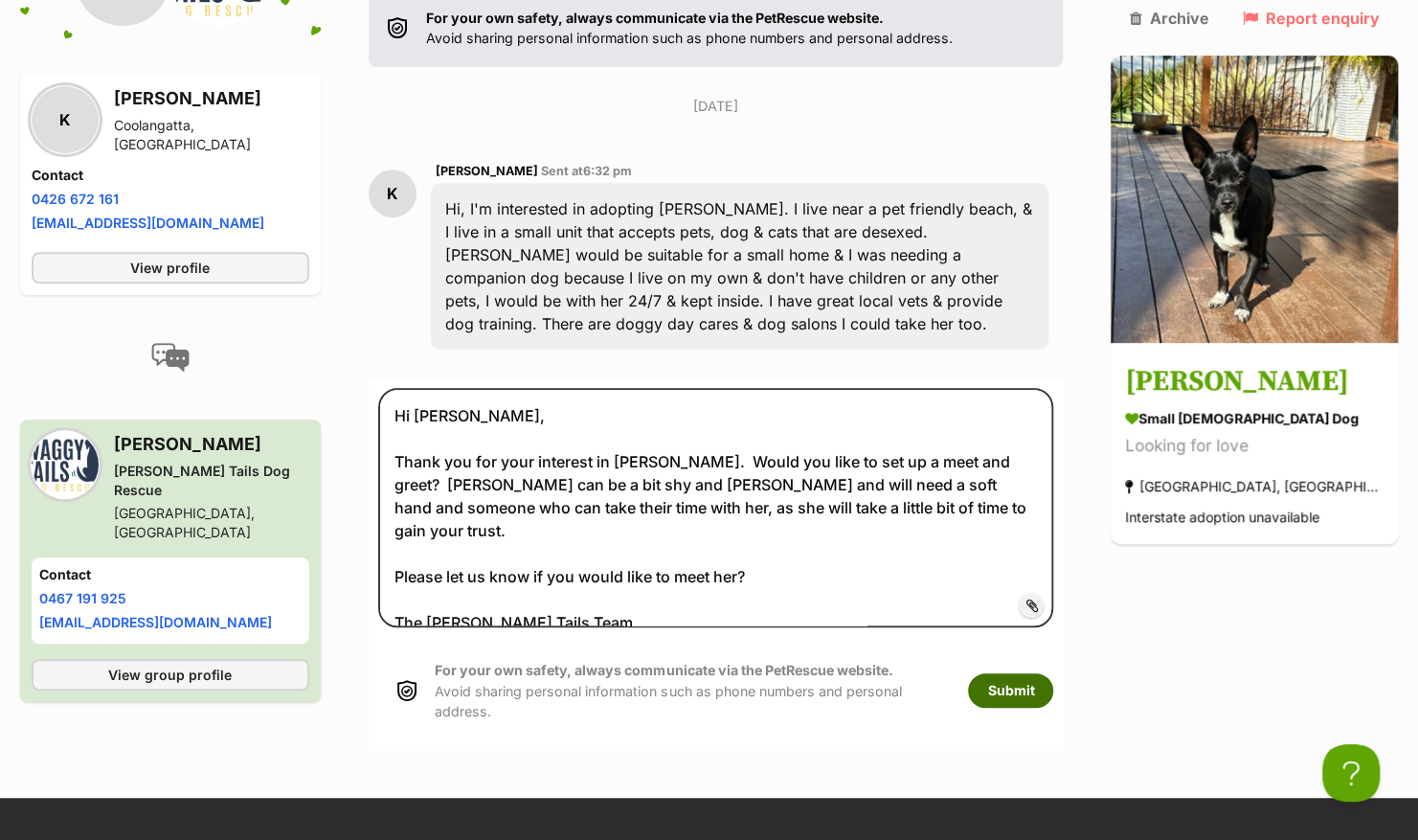
click at [1053, 673] on button "Submit" at bounding box center [1010, 690] width 85 height 35
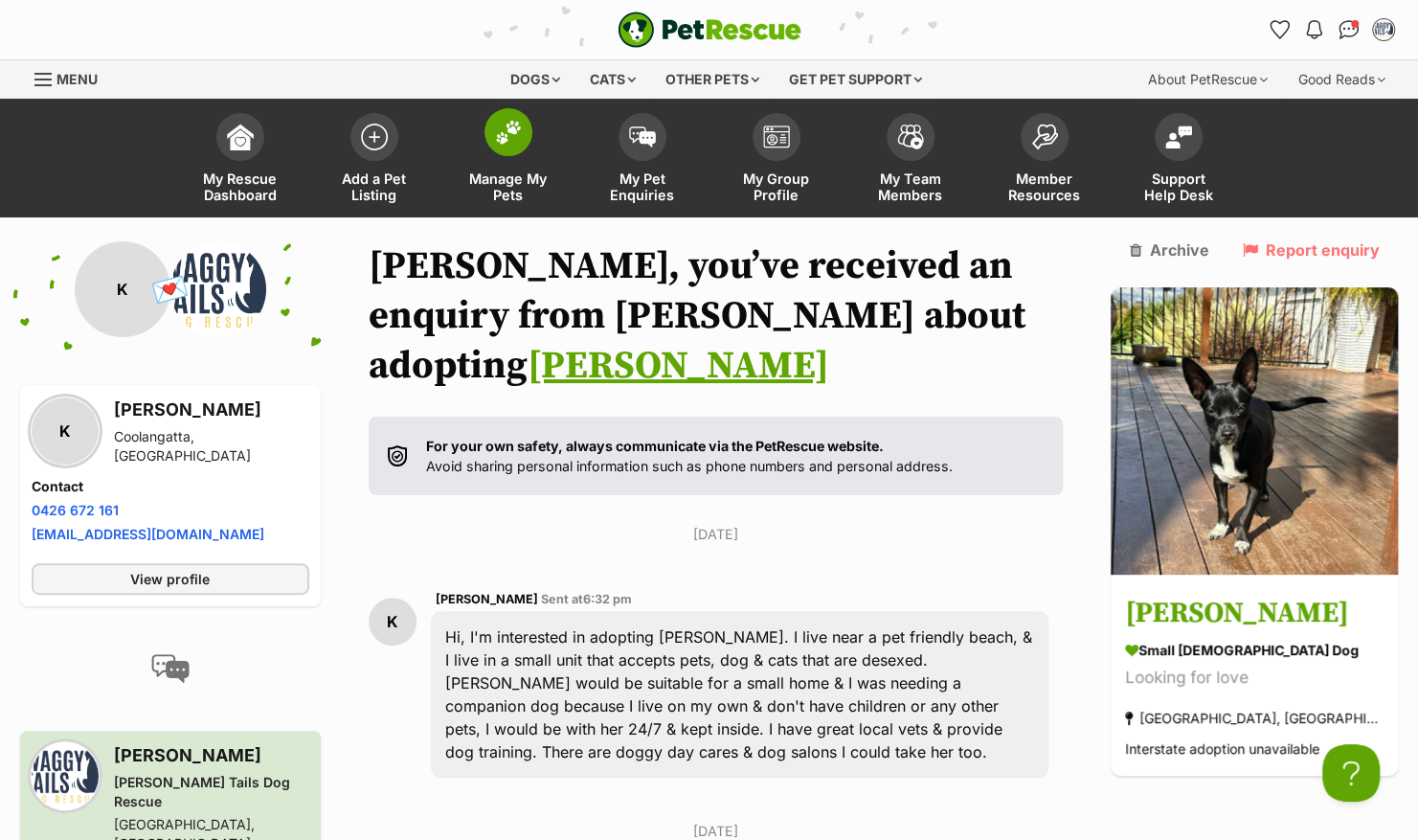
click at [507, 175] on span "Manage My Pets" at bounding box center [508, 186] width 86 height 33
